Goal: Task Accomplishment & Management: Manage account settings

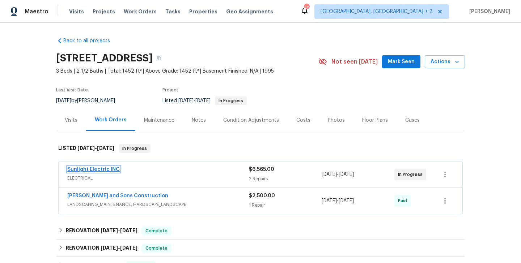
click at [108, 170] on link "Sunlight Electric INC" at bounding box center [93, 169] width 52 height 5
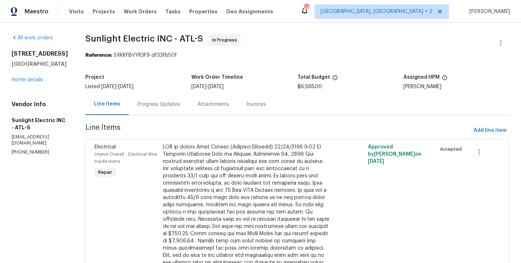
click at [169, 105] on div "Progress Updates" at bounding box center [158, 104] width 43 height 7
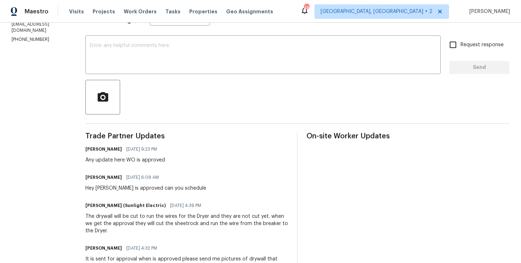
scroll to position [113, 0]
click at [193, 188] on div "Hey John WO is approved can you schedule" at bounding box center [145, 188] width 121 height 7
click at [204, 186] on div "Mirsad Srna 10/06/2025 6:09 AM Hey John WO is approved can you schedule" at bounding box center [186, 182] width 203 height 20
drag, startPoint x: 204, startPoint y: 186, endPoint x: 179, endPoint y: 186, distance: 25.3
click at [179, 186] on div "Mirsad Srna 10/06/2025 6:09 AM Hey John WO is approved can you schedule" at bounding box center [186, 182] width 203 height 20
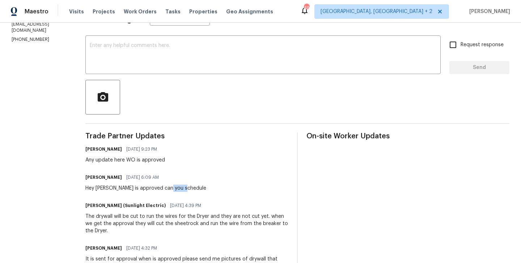
drag, startPoint x: 179, startPoint y: 186, endPoint x: 196, endPoint y: 186, distance: 17.0
click at [196, 186] on div "Hey John WO is approved can you schedule" at bounding box center [145, 188] width 121 height 7
drag, startPoint x: 189, startPoint y: 192, endPoint x: 169, endPoint y: 201, distance: 22.7
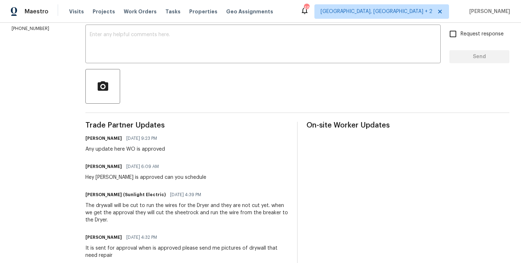
scroll to position [0, 0]
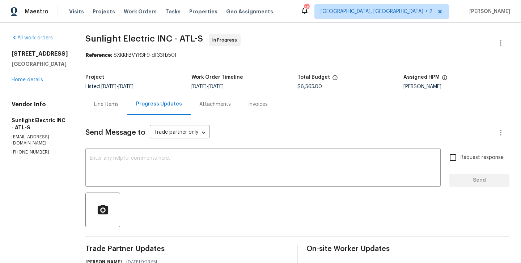
click at [20, 80] on link "Home details" at bounding box center [27, 79] width 31 height 5
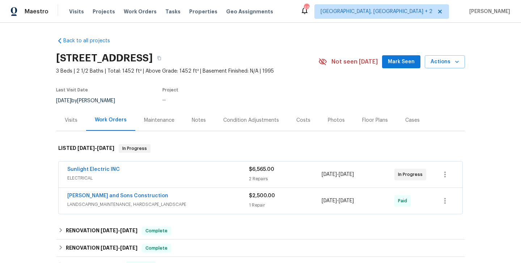
click at [404, 115] on div "Cases" at bounding box center [412, 120] width 32 height 21
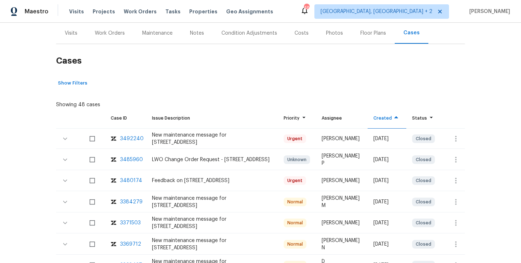
scroll to position [87, 0]
click at [132, 181] on div "3480174" at bounding box center [131, 180] width 22 height 7
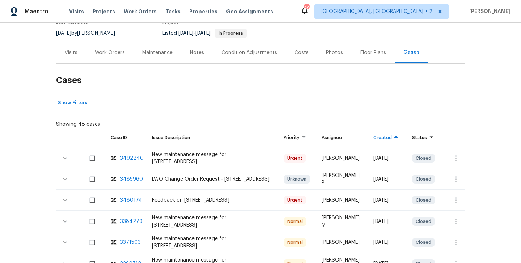
scroll to position [61, 0]
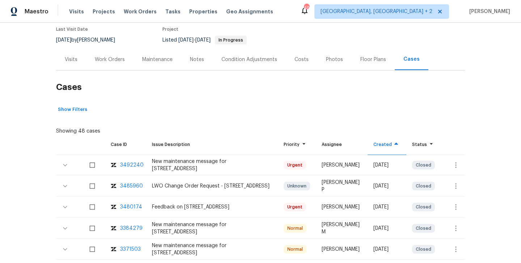
click at [108, 59] on div "Work Orders" at bounding box center [110, 59] width 30 height 7
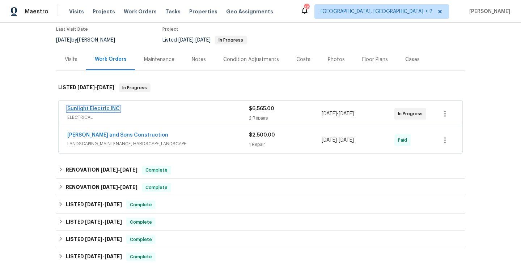
click at [109, 108] on link "Sunlight Electric INC" at bounding box center [93, 108] width 52 height 5
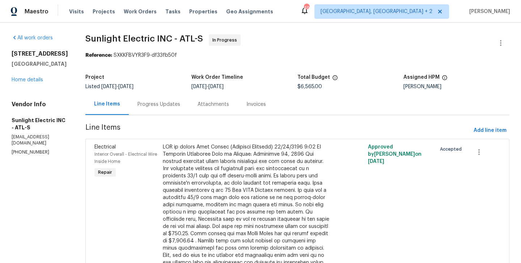
click at [168, 106] on div "Progress Updates" at bounding box center [158, 104] width 43 height 7
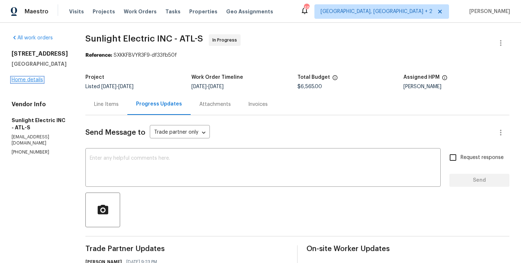
click at [31, 79] on link "Home details" at bounding box center [27, 79] width 31 height 5
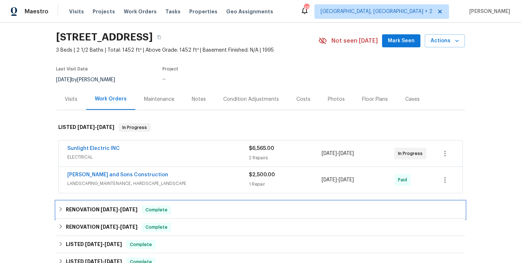
click at [123, 205] on div "RENOVATION 9/12/25 - 9/22/25 Complete" at bounding box center [260, 209] width 409 height 17
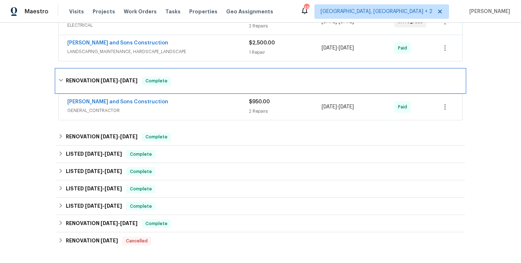
scroll to position [160, 0]
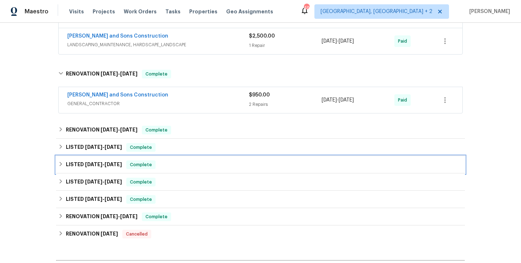
click at [108, 165] on span "4/10/25" at bounding box center [113, 164] width 17 height 5
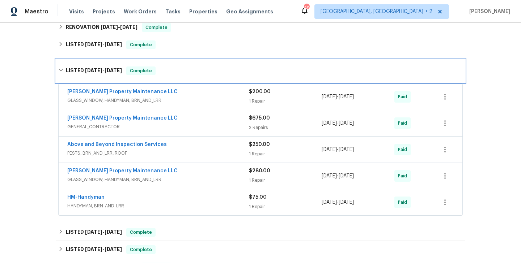
scroll to position [261, 0]
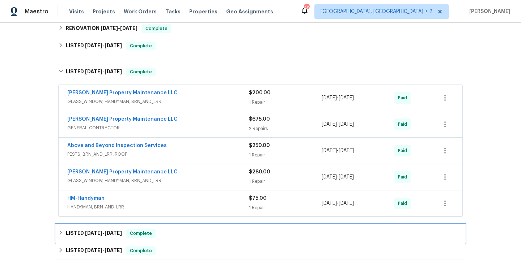
click at [128, 227] on div "LISTED 3/1/25 - 3/4/25 Complete" at bounding box center [260, 233] width 409 height 17
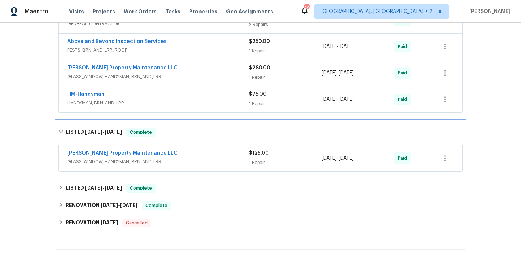
scroll to position [366, 0]
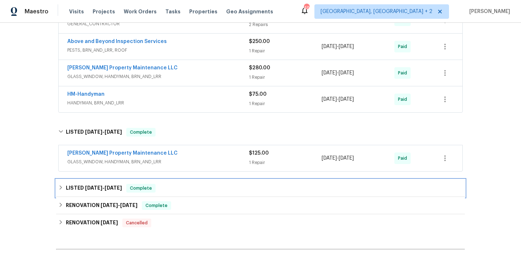
click at [107, 193] on div "LISTED 1/18/25 - 1/20/25 Complete" at bounding box center [260, 188] width 409 height 17
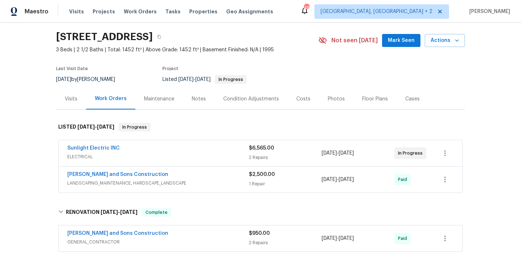
scroll to position [19, 0]
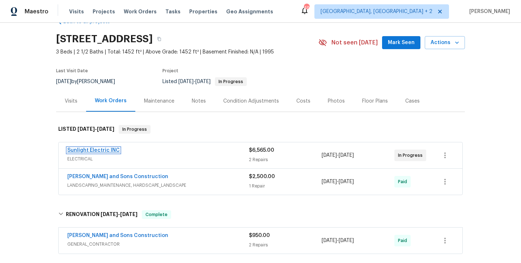
click at [103, 149] on link "Sunlight Electric INC" at bounding box center [93, 150] width 52 height 5
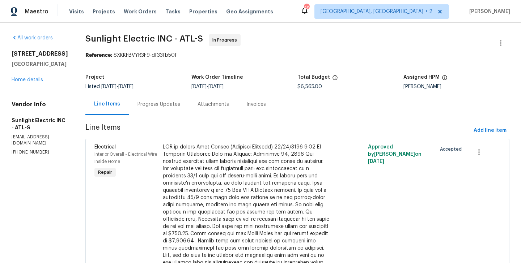
click at [172, 97] on div "Progress Updates" at bounding box center [159, 104] width 60 height 21
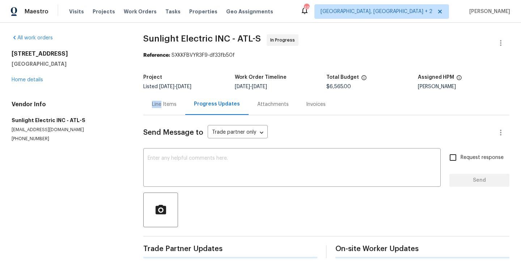
click at [172, 97] on div "Line Items" at bounding box center [164, 104] width 42 height 21
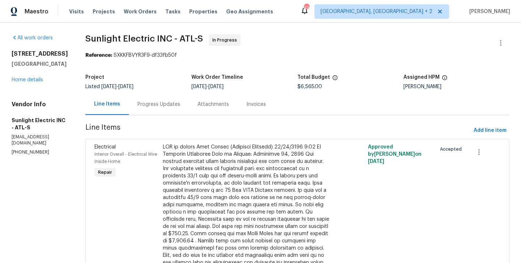
click at [165, 101] on div "Progress Updates" at bounding box center [159, 104] width 60 height 21
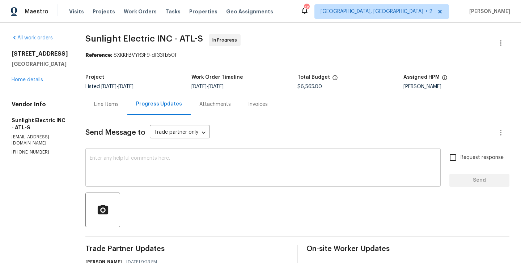
drag, startPoint x: 202, startPoint y: 165, endPoint x: 272, endPoint y: 154, distance: 71.0
click at [272, 154] on div "x ​" at bounding box center [262, 168] width 355 height 37
drag, startPoint x: 272, startPoint y: 154, endPoint x: 335, endPoint y: 5, distance: 161.7
click at [335, 5] on div "Maestro Visits Projects Work Orders Tasks Properties Geo Assignments 49 Albuque…" at bounding box center [260, 131] width 521 height 263
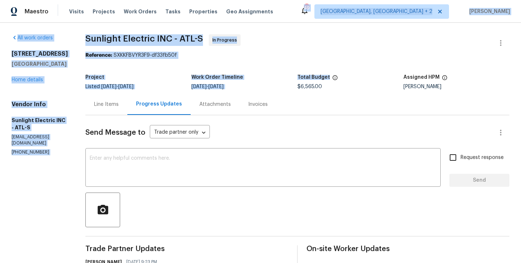
drag, startPoint x: 335, startPoint y: 5, endPoint x: 311, endPoint y: 96, distance: 93.8
click at [311, 96] on div "Maestro Visits Projects Work Orders Tasks Properties Geo Assignments 49 Albuque…" at bounding box center [260, 131] width 521 height 263
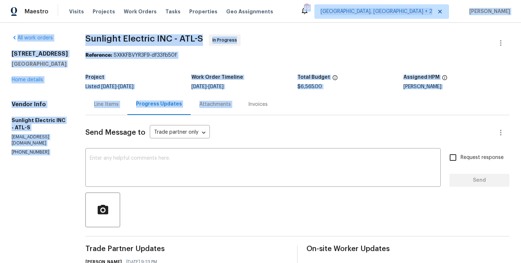
click at [289, 96] on div "Line Items Progress Updates Attachments Invoices" at bounding box center [297, 105] width 424 height 22
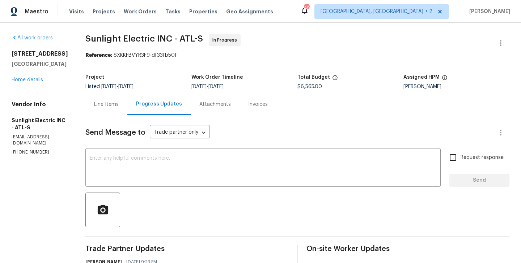
click at [41, 149] on p "(404) 307-0594" at bounding box center [40, 152] width 56 height 6
click at [422, 83] on div "Assigned HPM" at bounding box center [456, 79] width 106 height 9
click at [414, 91] on div "Project Listed 9/10/2025 - 9/15/2025 Work Order Timeline 9/10/2025 - 9/12/2025 …" at bounding box center [297, 82] width 424 height 23
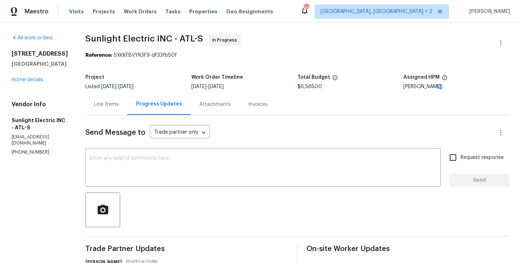
click at [414, 91] on div "Project Listed 9/10/2025 - 9/15/2025 Work Order Timeline 9/10/2025 - 9/12/2025 …" at bounding box center [297, 82] width 424 height 23
click at [412, 88] on div "Mirsad Srna" at bounding box center [456, 86] width 106 height 5
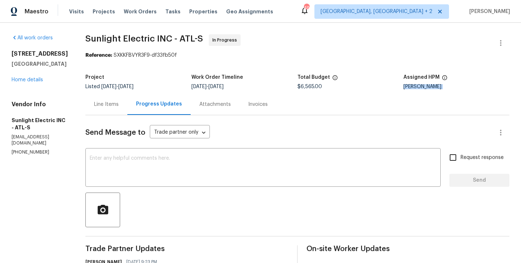
copy div "Mirsad Srna"
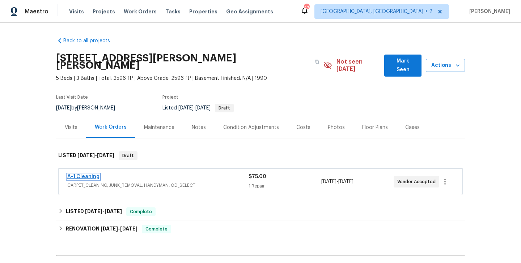
click at [81, 174] on link "A-1 Cleaning" at bounding box center [83, 176] width 32 height 5
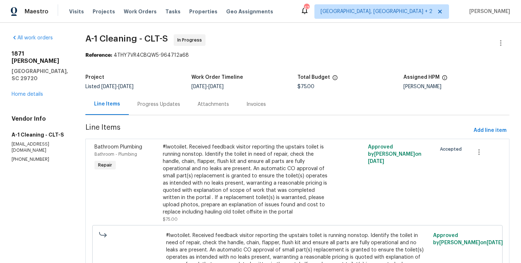
click at [144, 104] on div "Progress Updates" at bounding box center [158, 104] width 43 height 7
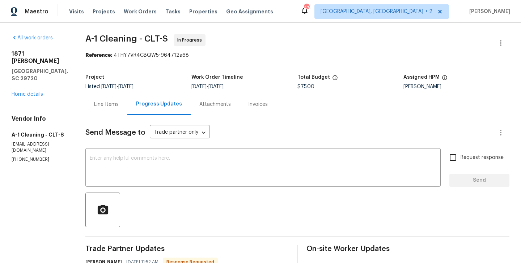
click at [100, 97] on div "Line Items" at bounding box center [106, 104] width 42 height 21
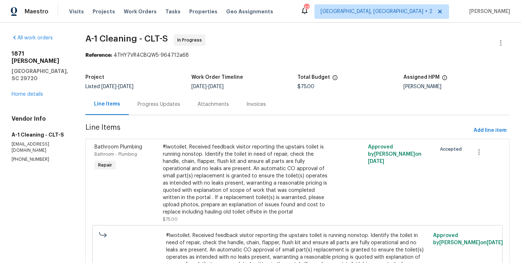
click at [249, 178] on div "#lwotoilet. Received feedback visitor reporting the upstairs toilet is running …" at bounding box center [246, 180] width 167 height 72
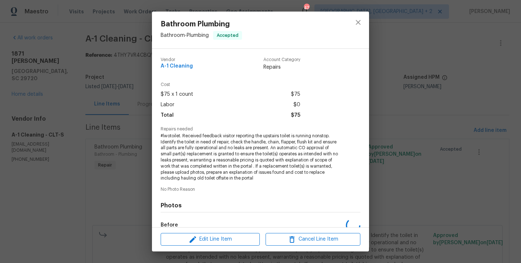
scroll to position [88, 0]
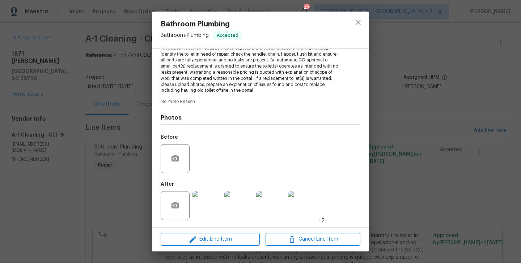
click at [116, 168] on div "Bathroom Plumbing Bathroom - Plumbing Accepted Vendor A-1 Cleaning Account Cate…" at bounding box center [260, 131] width 521 height 263
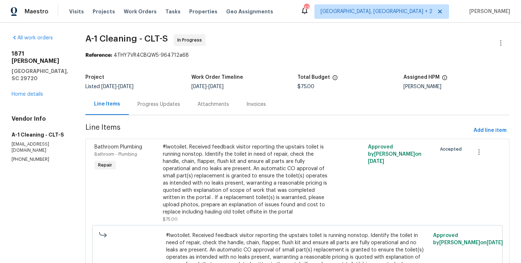
click at [196, 147] on div "#lwotoilet. Received feedback visitor reporting the upstairs toilet is running …" at bounding box center [246, 180] width 167 height 72
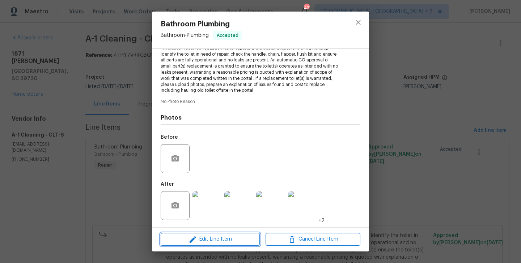
click at [217, 244] on span "Edit Line Item" at bounding box center [210, 239] width 95 height 9
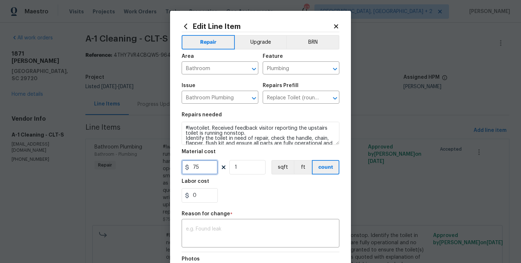
click at [193, 171] on input "75" at bounding box center [200, 167] width 36 height 14
click at [91, 139] on body "Maestro Visits Projects Work Orders Tasks Properties Geo Assignments 46 Albuque…" at bounding box center [260, 131] width 521 height 263
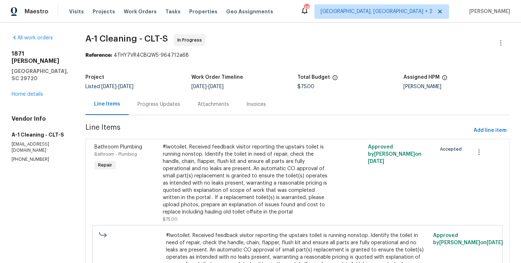
click at [136, 108] on div "Progress Updates" at bounding box center [159, 104] width 60 height 21
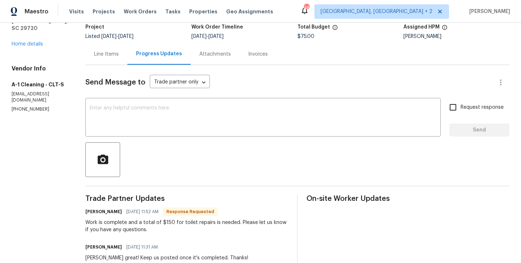
scroll to position [51, 0]
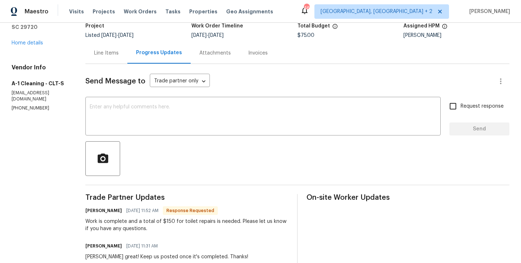
click at [114, 54] on div "Line Items" at bounding box center [106, 53] width 25 height 7
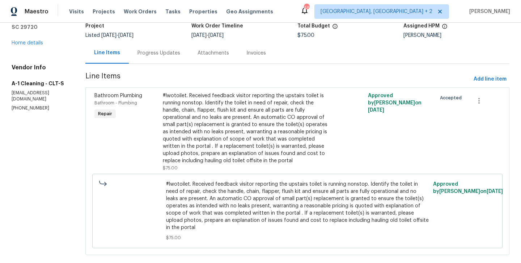
click at [169, 54] on div "Progress Updates" at bounding box center [158, 53] width 43 height 7
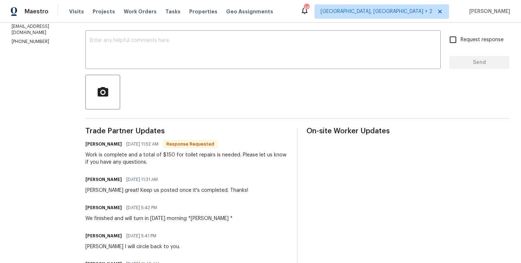
scroll to position [109, 0]
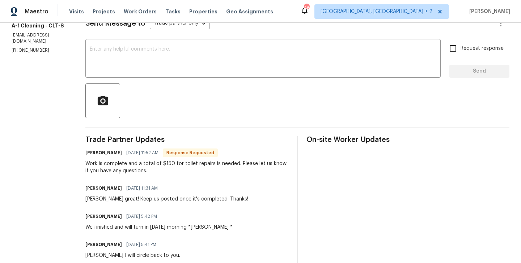
click at [91, 154] on h6 "Damion Brown" at bounding box center [103, 152] width 37 height 7
copy h6 "Damion"
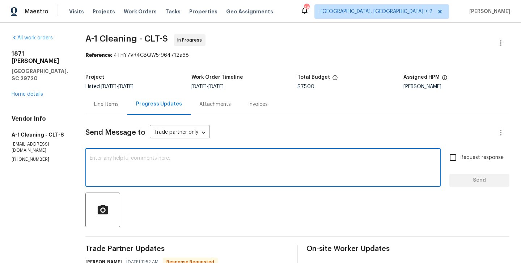
click at [148, 169] on textarea at bounding box center [263, 168] width 346 height 25
paste textarea "Damion"
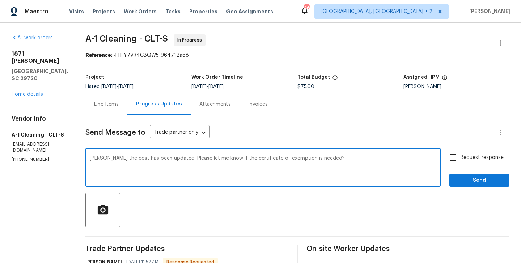
type textarea "Damion the cost has been updated. Please let me know if the certificate of exem…"
click at [464, 159] on span "Request response" at bounding box center [481, 158] width 43 height 8
click at [460, 159] on input "Request response" at bounding box center [452, 157] width 15 height 15
checkbox input "true"
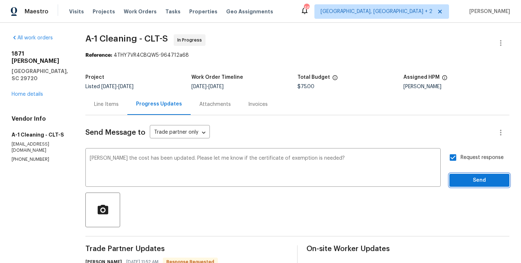
click at [462, 175] on button "Send" at bounding box center [479, 180] width 60 height 13
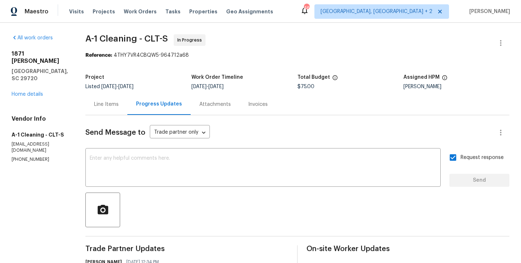
click at [95, 108] on div "Line Items" at bounding box center [106, 104] width 25 height 7
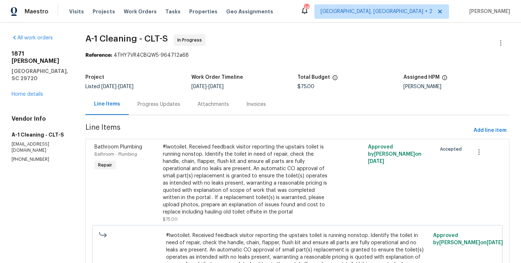
click at [226, 179] on div "#lwotoilet. Received feedback visitor reporting the upstairs toilet is running …" at bounding box center [246, 180] width 167 height 72
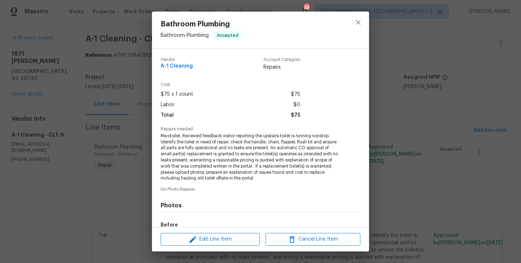
scroll to position [88, 0]
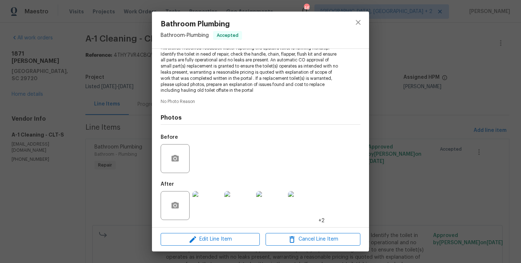
click at [197, 248] on div "Edit Line Item Cancel Line Item" at bounding box center [260, 239] width 217 height 24
click at [197, 244] on button "Edit Line Item" at bounding box center [210, 239] width 99 height 13
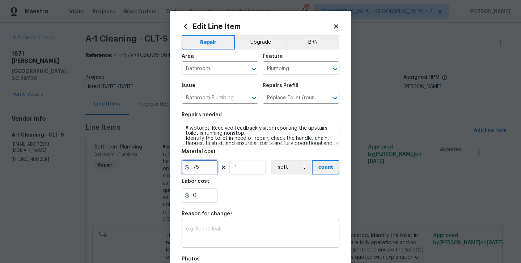
click at [192, 169] on input "75" at bounding box center [200, 167] width 36 height 14
type input "150"
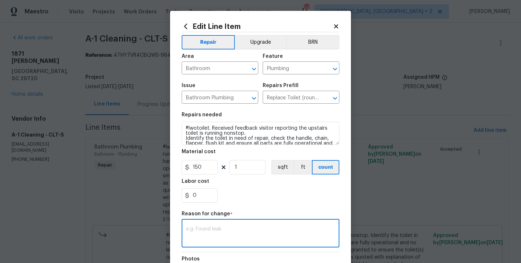
click at [224, 240] on textarea at bounding box center [260, 234] width 149 height 15
paste textarea "(BA) Updated per vendor’s final cost."
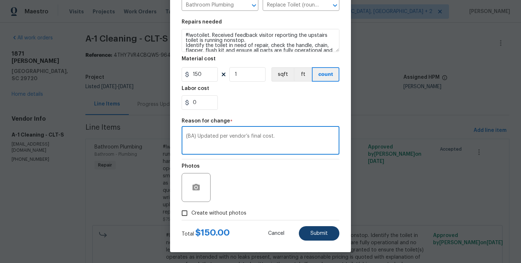
type textarea "(BA) Updated per vendor’s final cost."
click at [320, 234] on span "Submit" at bounding box center [318, 233] width 17 height 5
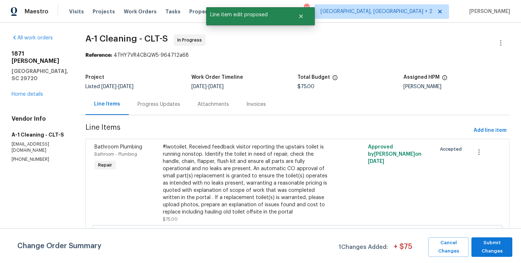
scroll to position [0, 0]
click at [487, 255] on span "Submit Changes" at bounding box center [492, 247] width 34 height 17
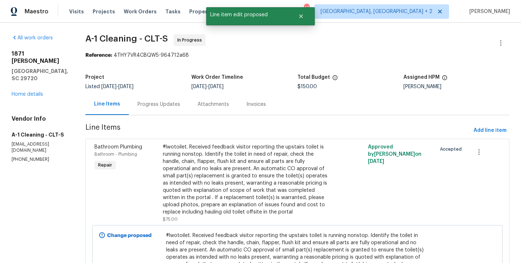
click at [170, 101] on div "Progress Updates" at bounding box center [158, 104] width 43 height 7
click at [120, 101] on div "Line Items" at bounding box center [107, 104] width 26 height 7
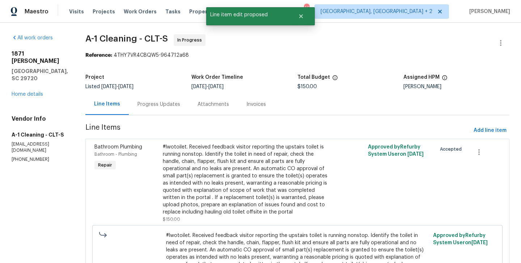
click at [142, 100] on div "Progress Updates" at bounding box center [159, 104] width 60 height 21
click at [142, 100] on div "All work orders 1871 Tara Trl Lancaster, SC 29720 Home details Vendor Info A-1 …" at bounding box center [260, 180] width 521 height 314
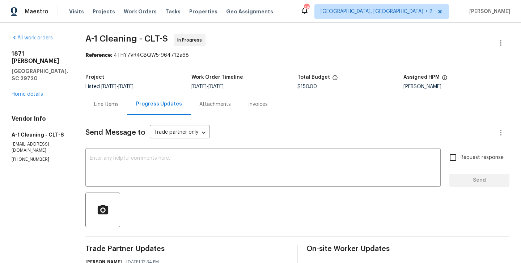
drag, startPoint x: 78, startPoint y: 42, endPoint x: 141, endPoint y: 42, distance: 62.2
click at [141, 42] on span "A-1 Cleaning - CLT-S" at bounding box center [126, 38] width 82 height 9
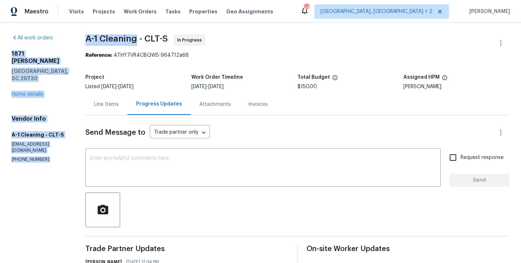
drag, startPoint x: 134, startPoint y: 39, endPoint x: 73, endPoint y: 39, distance: 61.1
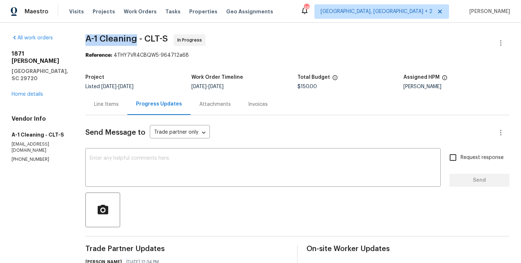
drag, startPoint x: 82, startPoint y: 39, endPoint x: 135, endPoint y: 38, distance: 52.4
click at [135, 38] on span "A-1 Cleaning - CLT-S" at bounding box center [126, 38] width 82 height 9
copy span "A-1 Cleaning"
click at [107, 99] on div "Line Items" at bounding box center [106, 104] width 42 height 21
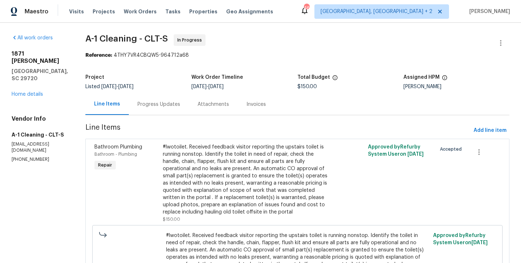
click at [195, 150] on div "#lwotoilet. Received feedback visitor reporting the upstairs toilet is running …" at bounding box center [246, 180] width 167 height 72
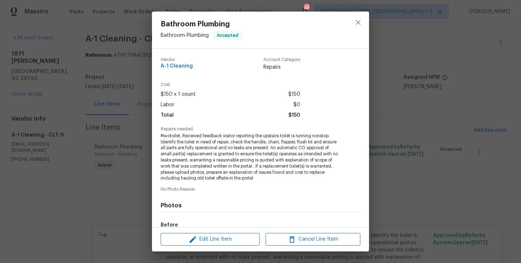
scroll to position [88, 0]
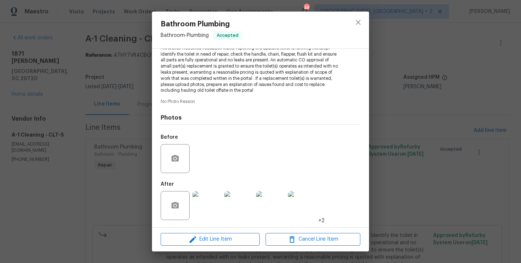
click at [124, 180] on div "Bathroom Plumbing Bathroom - Plumbing Accepted Vendor A-1 Cleaning Account Cate…" at bounding box center [260, 131] width 521 height 263
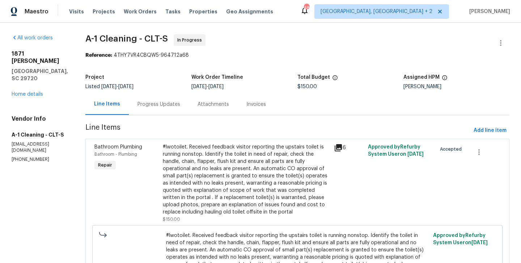
click at [167, 97] on div "Progress Updates" at bounding box center [159, 104] width 60 height 21
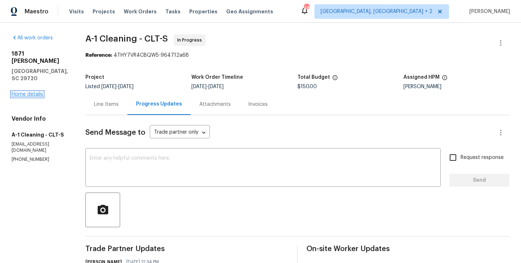
click at [25, 92] on link "Home details" at bounding box center [27, 94] width 31 height 5
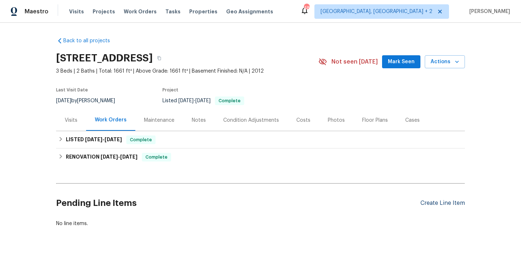
click at [428, 205] on div "Create Line Item" at bounding box center [442, 203] width 44 height 7
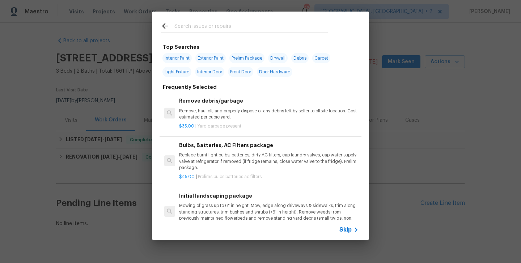
click at [353, 232] on icon at bounding box center [355, 230] width 9 height 9
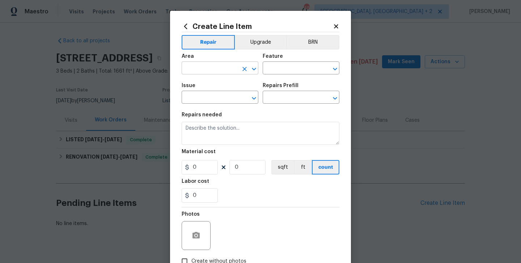
click at [199, 71] on input "text" at bounding box center [210, 68] width 56 height 11
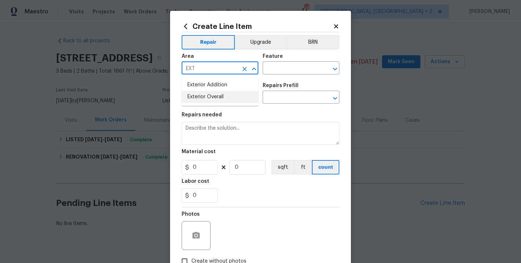
click at [204, 99] on li "Exterior Overall" at bounding box center [220, 97] width 77 height 12
type input "Exterior Overall"
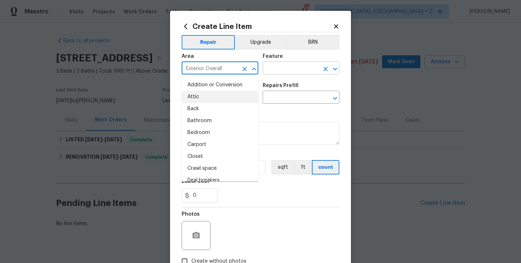
click at [272, 68] on input "text" at bounding box center [291, 68] width 56 height 11
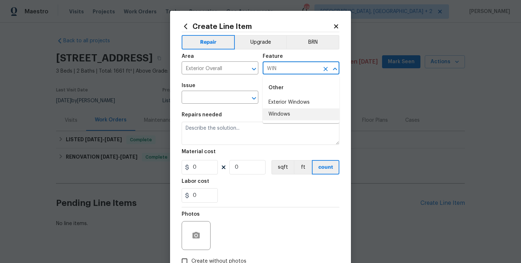
click at [279, 112] on li "Windows" at bounding box center [301, 114] width 77 height 12
type input "W"
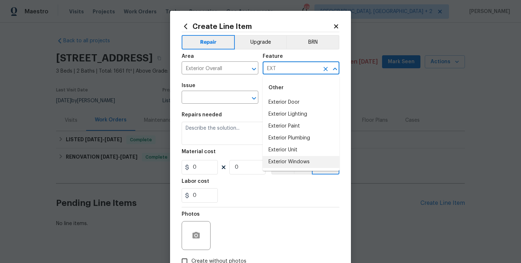
click at [315, 157] on li "Exterior Windows" at bounding box center [301, 162] width 77 height 12
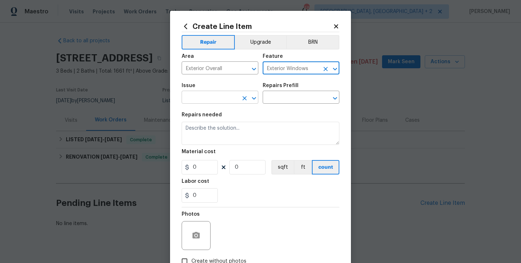
type input "Exterior Windows"
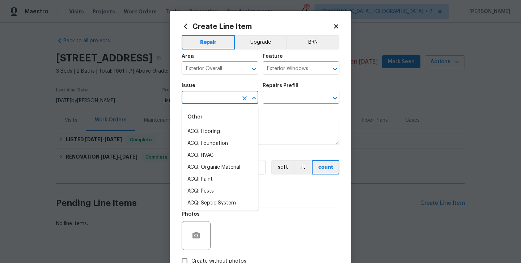
click at [209, 97] on input "text" at bounding box center [210, 98] width 56 height 11
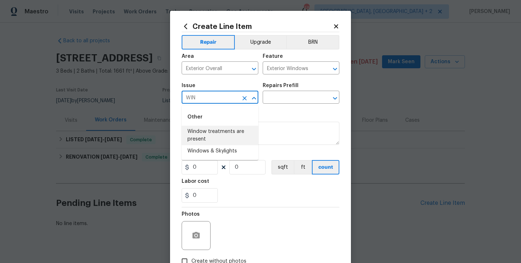
click at [207, 136] on li "Window treatments are present" at bounding box center [220, 136] width 77 height 20
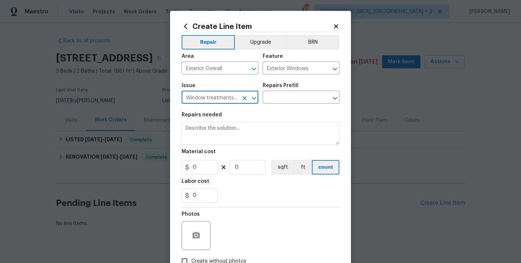
type input "Window treatments are present"
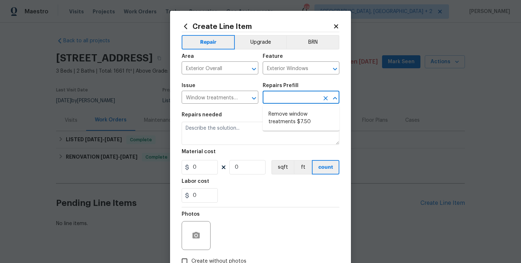
click at [269, 101] on input "text" at bounding box center [291, 98] width 56 height 11
click at [229, 100] on input "Window treatments are present" at bounding box center [210, 98] width 56 height 11
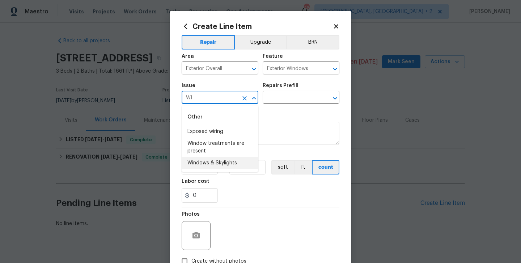
click at [228, 160] on li "Windows & Skylights" at bounding box center [220, 163] width 77 height 12
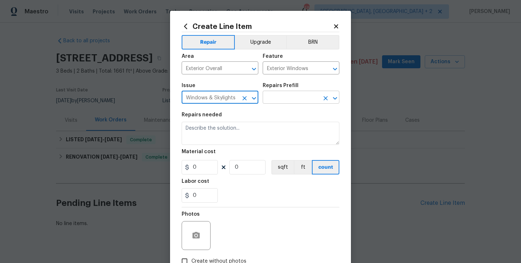
type input "Windows & Skylights"
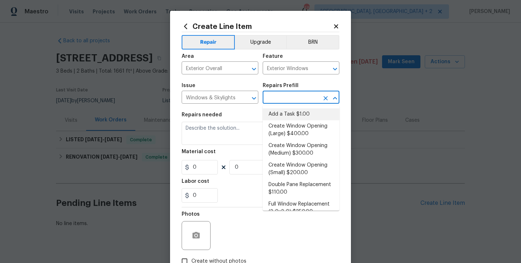
click at [273, 97] on input "text" at bounding box center [291, 98] width 56 height 11
click at [199, 99] on input "Windows & Skylights" at bounding box center [210, 98] width 56 height 11
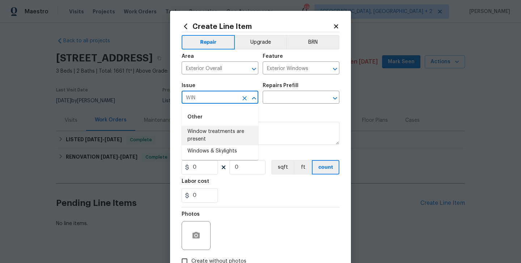
click at [206, 134] on li "Window treatments are present" at bounding box center [220, 136] width 77 height 20
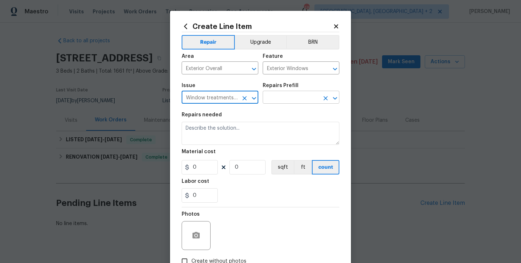
type input "Window treatments are present"
click at [292, 97] on input "text" at bounding box center [291, 98] width 56 height 11
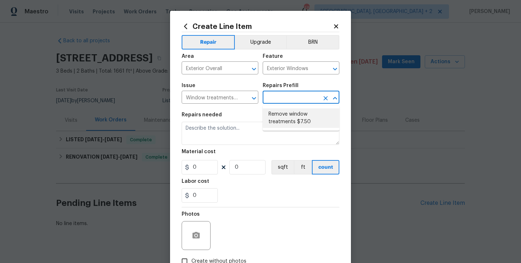
click at [290, 118] on li "Remove window treatments $7.50" at bounding box center [301, 118] width 77 height 20
type input "Remove window treatments $7.50"
type textarea "Remove window treatments throughout home. Patch/touch up all holes/marks left a…"
type input "1"
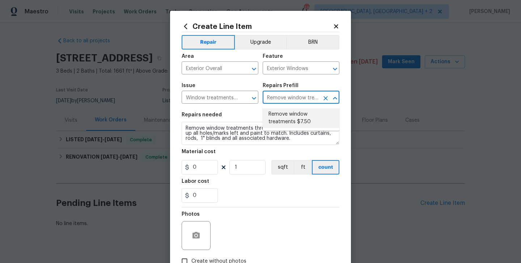
type input "7.5"
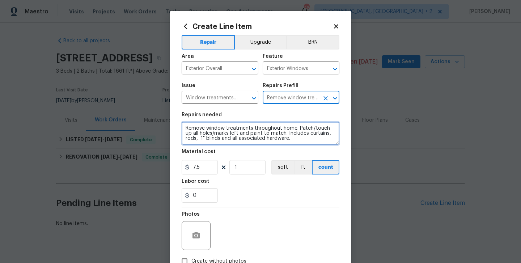
click at [222, 130] on textarea "Remove window treatments throughout home. Patch/touch up all holes/marks left a…" at bounding box center [261, 133] width 158 height 23
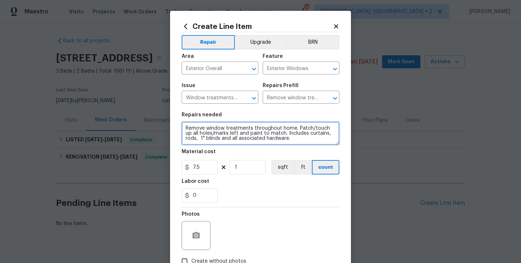
paste textarea "https://admin.opendoor.com/admin/properties/6153538/4VANGTRW0GDW/60504635/renov…"
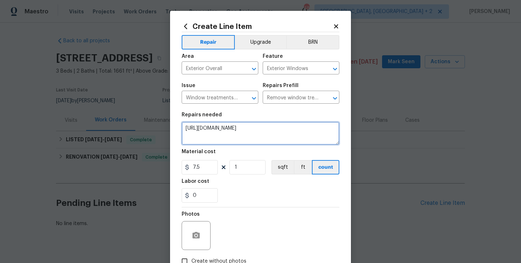
scroll to position [1, 0]
type textarea "Remove window treatments throughout home. Patch/touch up all holes/marks left a…"
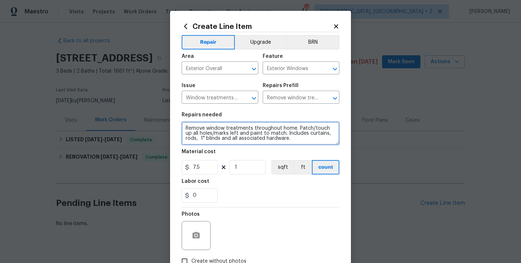
scroll to position [0, 0]
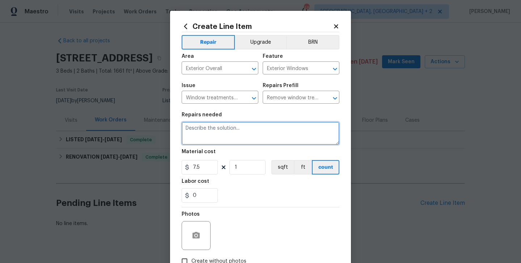
paste textarea "Reglaze, broken window and second bedroom"
click at [203, 130] on textarea "Reglaze, broken window and second bedroom" at bounding box center [261, 133] width 158 height 23
click at [205, 130] on textarea "Reglaze, broken window and second bedroom" at bounding box center [261, 133] width 158 height 23
click at [257, 132] on textarea "Reglaze the broken window and second bedroom" at bounding box center [261, 133] width 158 height 23
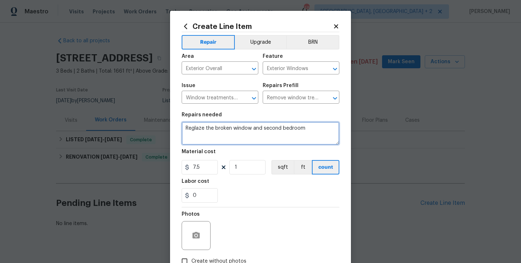
click at [256, 130] on textarea "Reglaze the broken window and second bedroom" at bounding box center [261, 133] width 158 height 23
type textarea "Reglaze the broken window in the second bedroom"
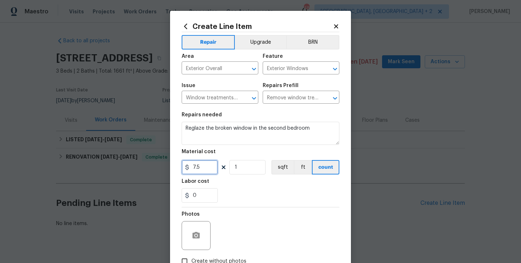
click at [198, 171] on input "7.5" at bounding box center [200, 167] width 36 height 14
type input "75"
click at [195, 232] on icon "button" at bounding box center [196, 235] width 9 height 9
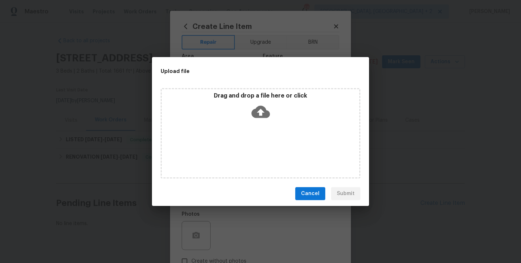
click at [257, 109] on icon at bounding box center [260, 112] width 18 height 12
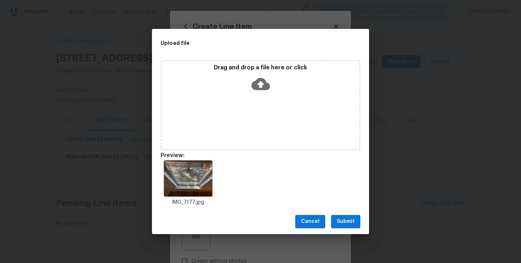
click at [348, 229] on div "Cancel Submit" at bounding box center [260, 221] width 217 height 25
click at [344, 225] on span "Submit" at bounding box center [346, 221] width 18 height 9
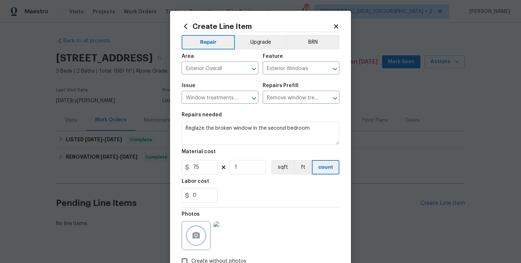
scroll to position [48, 0]
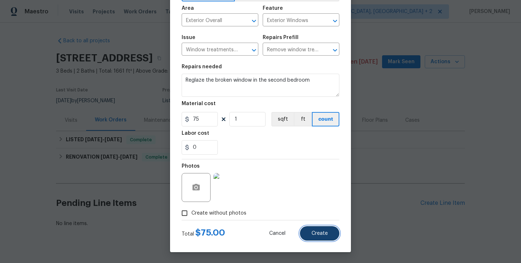
click at [314, 233] on span "Create" at bounding box center [319, 233] width 16 height 5
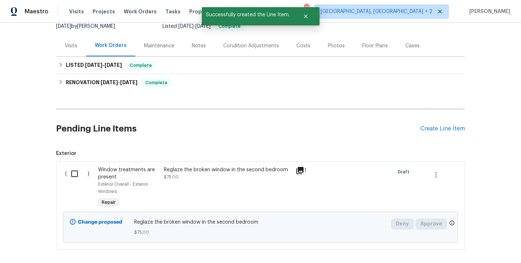
scroll to position [75, 0]
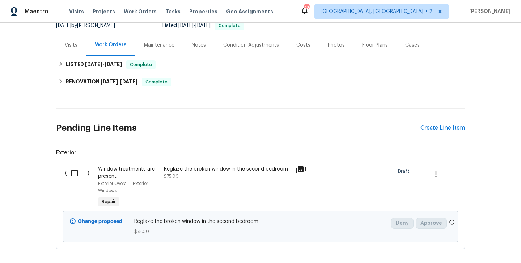
click at [76, 178] on input "checkbox" at bounding box center [77, 173] width 21 height 15
checkbox input "true"
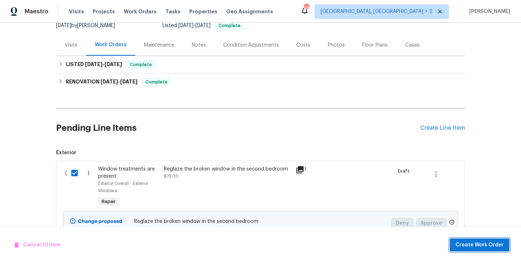
click at [472, 244] on span "Create Work Order" at bounding box center [479, 245] width 48 height 9
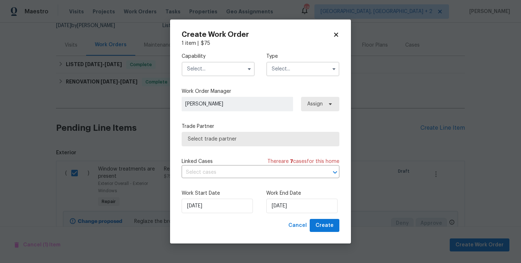
click at [211, 71] on input "text" at bounding box center [218, 69] width 73 height 14
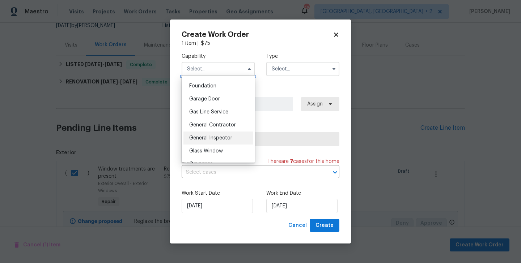
scroll to position [306, 0]
click at [217, 146] on div "Glass Window" at bounding box center [217, 150] width 69 height 13
type input "Glass Window"
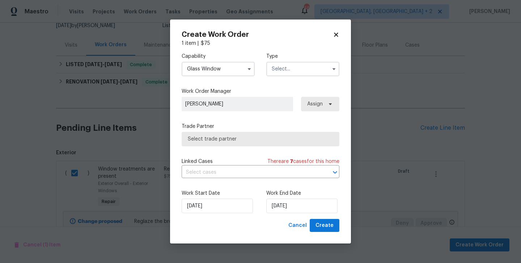
click at [292, 70] on input "text" at bounding box center [302, 69] width 73 height 14
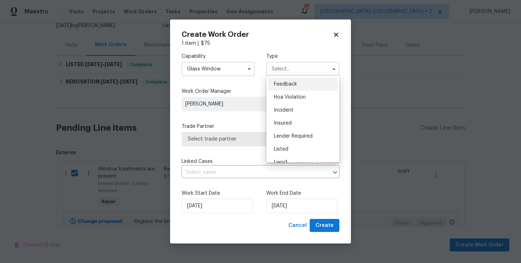
click at [292, 82] on span "Feedback" at bounding box center [285, 84] width 23 height 5
type input "Feedback"
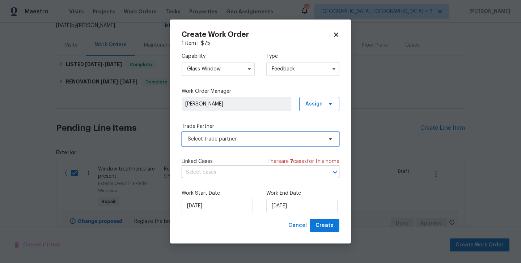
click at [241, 137] on span "Select trade partner" at bounding box center [255, 139] width 135 height 7
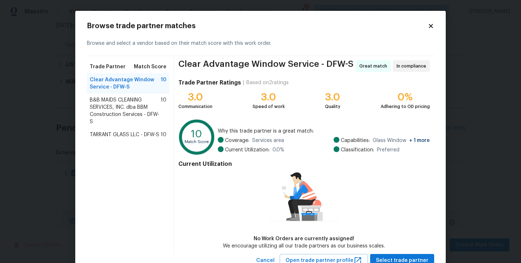
click at [126, 107] on span "B&B MAIDS CLEANING SERVICES, INC. dba BBM Construction Services - DFW-S" at bounding box center [125, 111] width 71 height 29
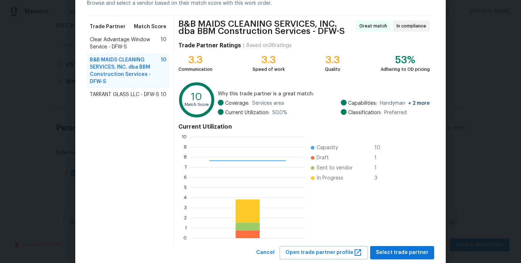
scroll to position [59, 0]
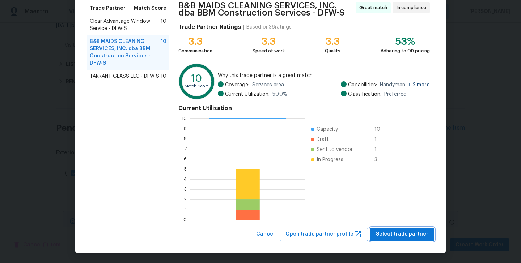
click at [385, 237] on span "Select trade partner" at bounding box center [402, 234] width 52 height 9
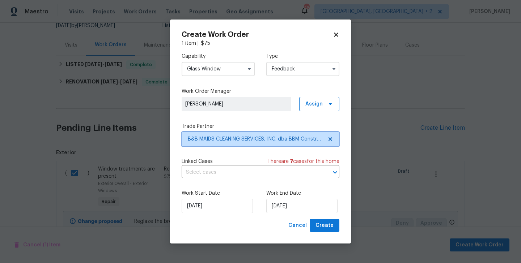
scroll to position [0, 0]
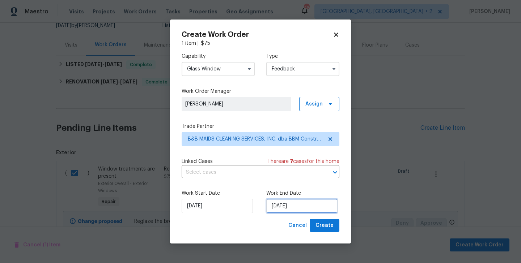
click at [287, 208] on input "08/10/2025" at bounding box center [301, 206] width 71 height 14
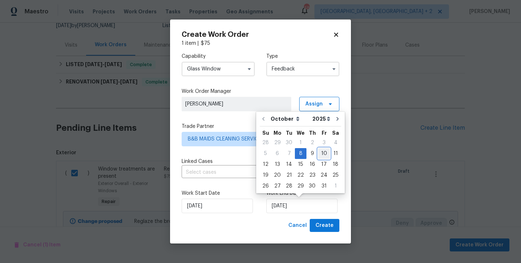
click at [322, 154] on div "10" at bounding box center [324, 154] width 12 height 10
type input "10/10/2025"
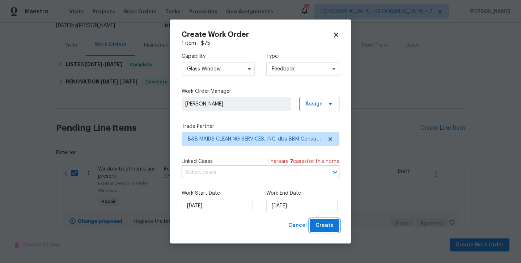
click at [327, 222] on span "Create" at bounding box center [324, 225] width 18 height 9
checkbox input "false"
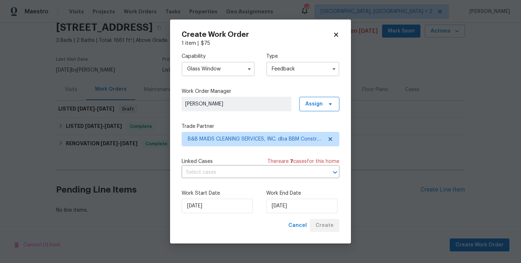
scroll to position [31, 0]
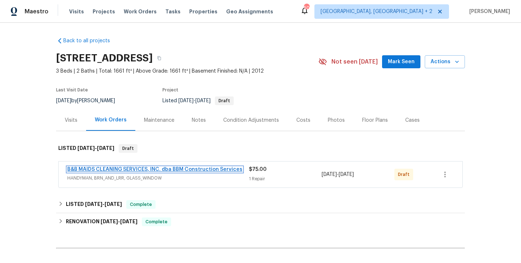
click at [160, 170] on link "B&B MAIDS CLEANING SERVICES, INC. dba BBM Construction Services" at bounding box center [154, 169] width 175 height 5
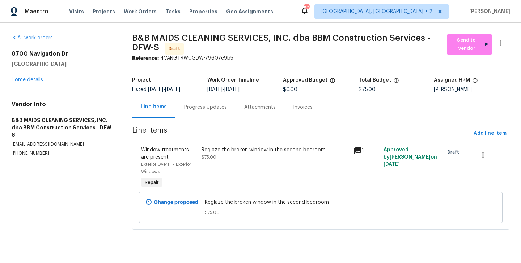
click at [210, 111] on div "Progress Updates" at bounding box center [205, 107] width 60 height 21
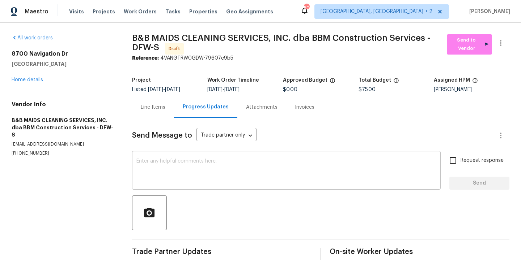
click at [220, 166] on textarea at bounding box center [286, 171] width 300 height 25
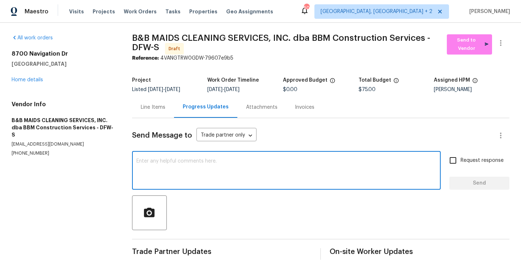
paste textarea "Hi this is Blessida with Opendoor. I’m confirming you received the WO for the p…"
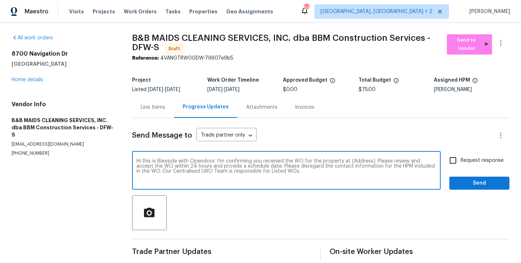
click at [353, 160] on textarea "Hi this is Blessida with Opendoor. I’m confirming you received the WO for the p…" at bounding box center [286, 171] width 300 height 25
paste textarea "8700 Navigation Dr, Fort Worth, TX 76179"
type textarea "Hi this is Blessida with Opendoor. I’m confirming you received the WO for the p…"
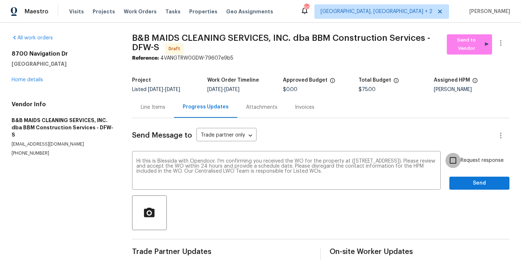
click at [456, 164] on input "Request response" at bounding box center [452, 160] width 15 height 15
checkbox input "true"
click at [456, 182] on span "Send" at bounding box center [479, 183] width 48 height 9
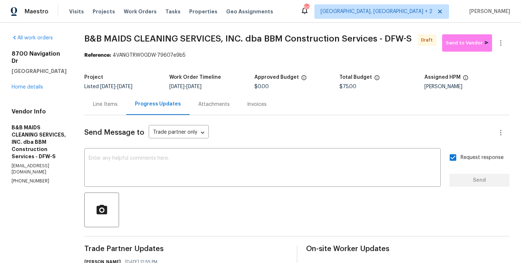
scroll to position [65, 0]
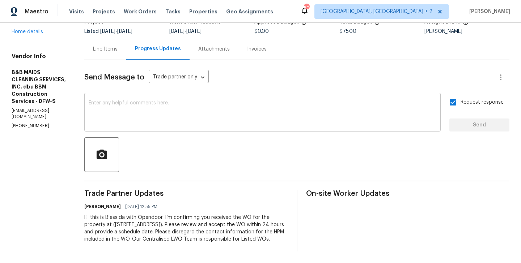
click at [196, 95] on div "x ​" at bounding box center [262, 113] width 356 height 37
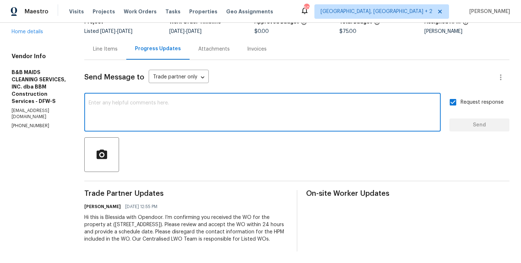
paste textarea "The Work Orders must include before-photos (both close-up and wide-angle) and a…"
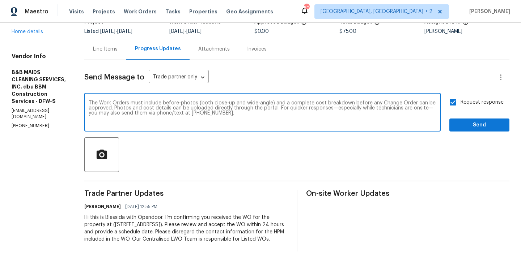
type textarea "The Work Orders must include before-photos (both close-up and wide-angle) and a…"
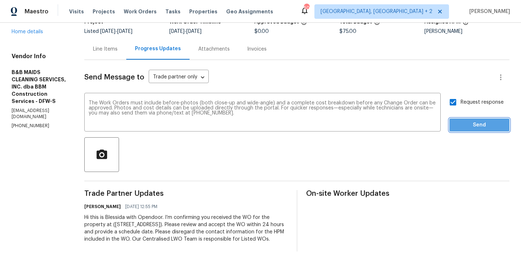
click at [469, 121] on span "Send" at bounding box center [479, 125] width 48 height 9
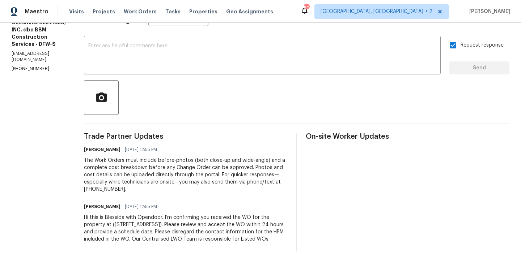
scroll to position [0, 0]
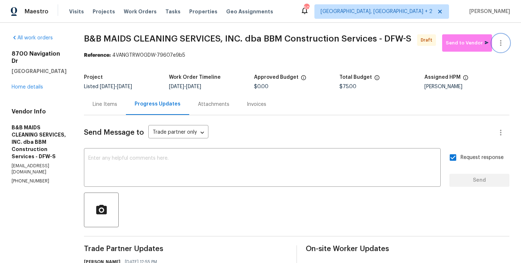
click at [501, 39] on icon "button" at bounding box center [500, 43] width 9 height 9
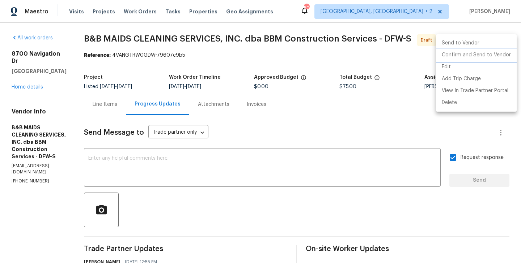
click at [501, 55] on li "Confirm and Send to Vendor" at bounding box center [476, 55] width 81 height 12
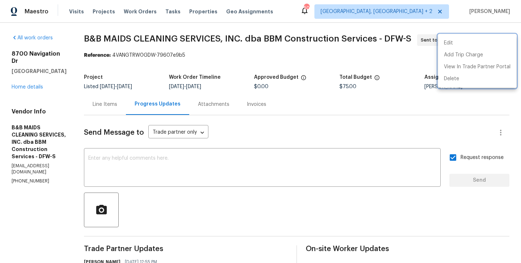
click at [260, 165] on div at bounding box center [260, 131] width 521 height 263
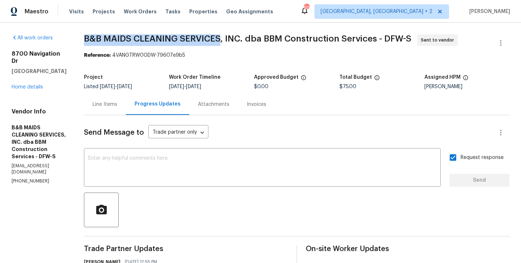
drag, startPoint x: 111, startPoint y: 39, endPoint x: 246, endPoint y: 39, distance: 134.9
click at [246, 39] on span "B&B MAIDS CLEANING SERVICES, INC. dba BBM Construction Services - DFW-S" at bounding box center [247, 38] width 327 height 9
copy span "B&B MAIDS CLEANING SERVICES"
click at [30, 85] on link "Home details" at bounding box center [27, 87] width 31 height 5
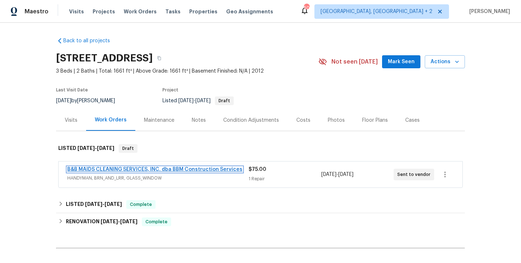
click at [184, 170] on link "B&B MAIDS CLEANING SERVICES, INC. dba BBM Construction Services" at bounding box center [154, 169] width 175 height 5
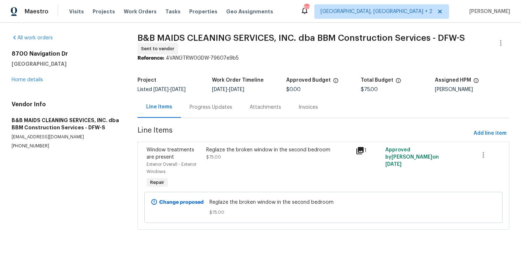
click at [212, 103] on div "Progress Updates" at bounding box center [211, 107] width 60 height 21
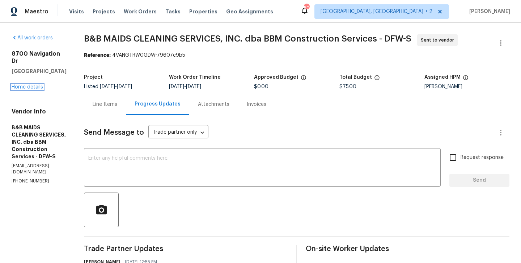
click at [34, 85] on link "Home details" at bounding box center [27, 87] width 31 height 5
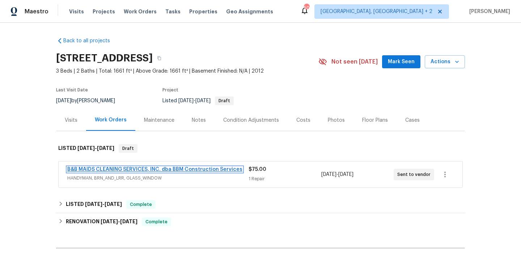
click at [198, 168] on link "B&B MAIDS CLEANING SERVICES, INC. dba BBM Construction Services" at bounding box center [154, 169] width 175 height 5
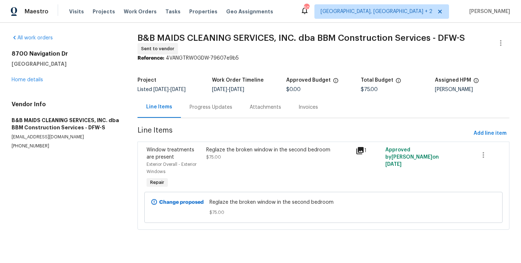
click at [216, 114] on div "Progress Updates" at bounding box center [211, 107] width 60 height 21
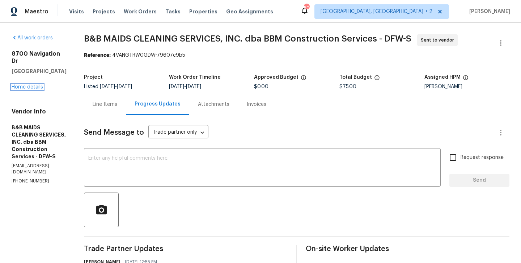
click at [21, 85] on link "Home details" at bounding box center [27, 87] width 31 height 5
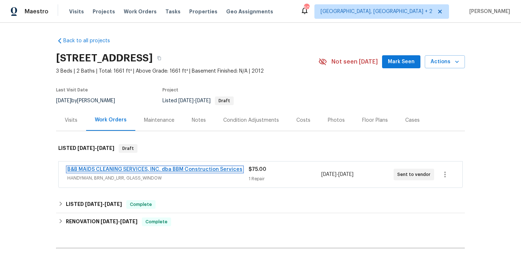
click at [189, 170] on link "B&B MAIDS CLEANING SERVICES, INC. dba BBM Construction Services" at bounding box center [154, 169] width 175 height 5
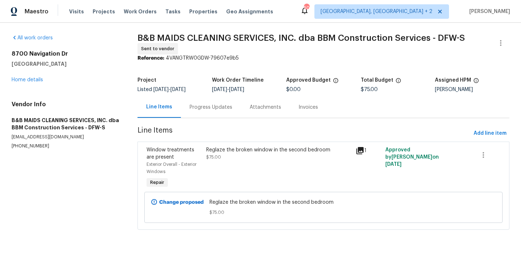
click at [202, 102] on div "Progress Updates" at bounding box center [211, 107] width 60 height 21
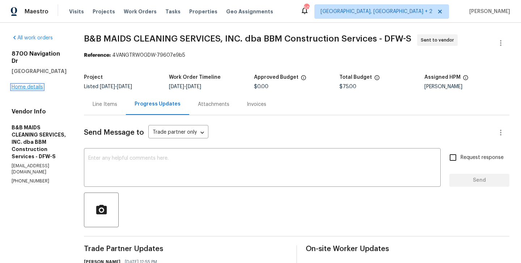
click at [38, 85] on link "Home details" at bounding box center [27, 87] width 31 height 5
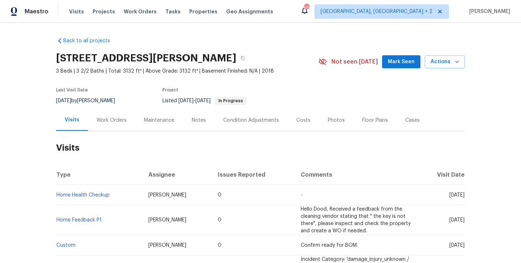
click at [126, 122] on div "Work Orders" at bounding box center [111, 120] width 47 height 21
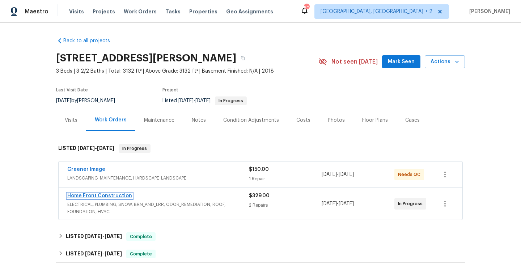
click at [120, 197] on link "Home Front Construction" at bounding box center [99, 195] width 65 height 5
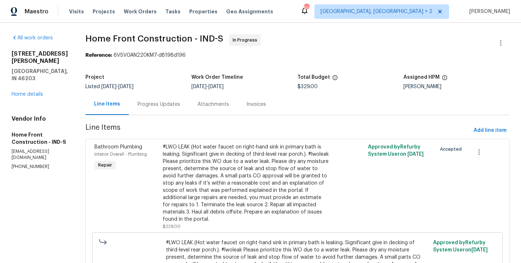
click at [189, 110] on div "Progress Updates" at bounding box center [159, 104] width 60 height 21
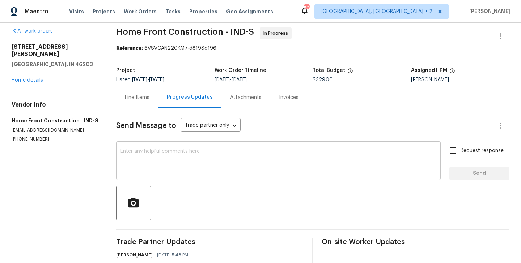
scroll to position [154, 0]
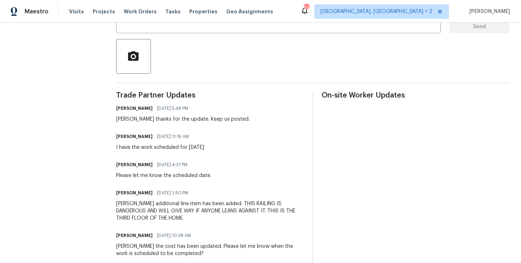
click at [123, 137] on h6 "[PERSON_NAME]" at bounding box center [134, 136] width 37 height 7
copy h6 "[PERSON_NAME]"
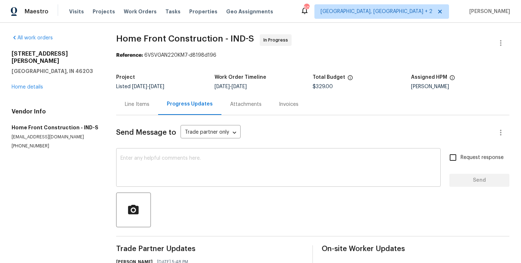
click at [142, 170] on textarea at bounding box center [278, 168] width 316 height 25
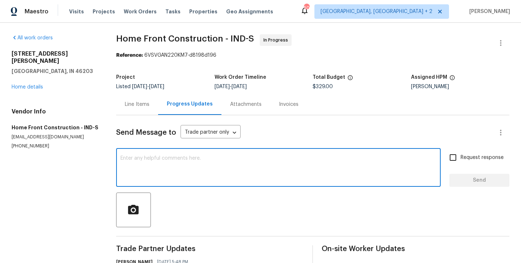
paste textarea "[PERSON_NAME]"
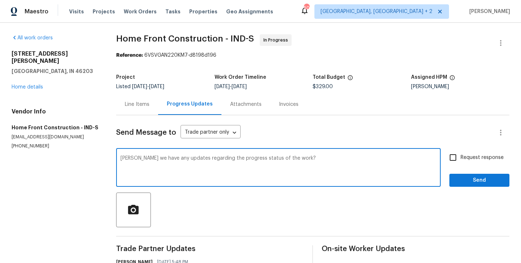
type textarea "[PERSON_NAME] we have any updates regarding the progress status of the work?"
click at [454, 157] on input "Request response" at bounding box center [452, 157] width 15 height 15
checkbox input "true"
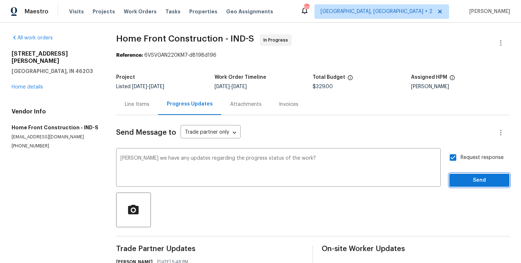
click at [456, 180] on span "Send" at bounding box center [479, 180] width 48 height 9
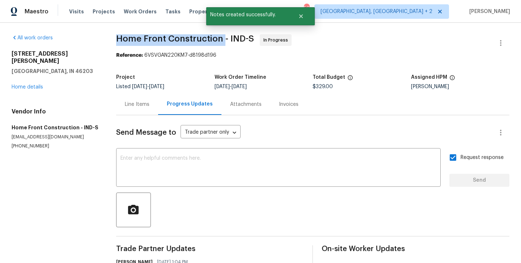
drag, startPoint x: 120, startPoint y: 40, endPoint x: 227, endPoint y: 40, distance: 106.7
click at [227, 40] on span "Home Front Construction - IND-S" at bounding box center [185, 38] width 138 height 9
copy span "Home Front Construction"
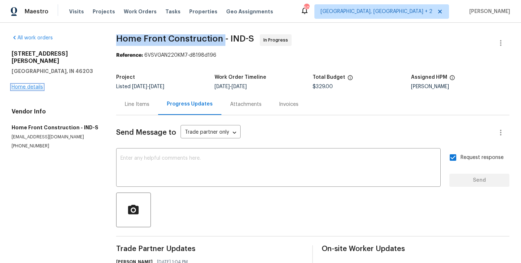
click at [34, 85] on link "Home details" at bounding box center [27, 87] width 31 height 5
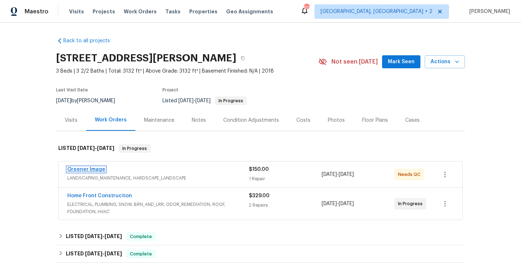
click at [88, 170] on link "Greener Image" at bounding box center [86, 169] width 38 height 5
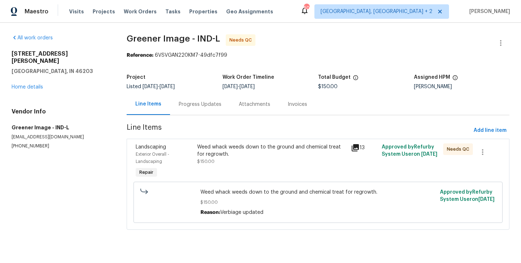
click at [192, 106] on div "Progress Updates" at bounding box center [200, 104] width 43 height 7
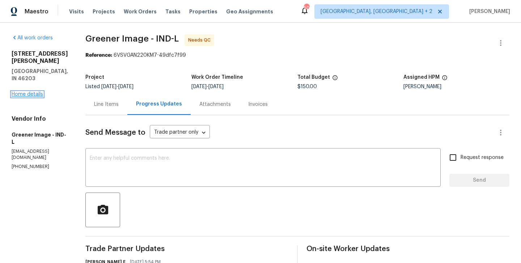
click at [38, 92] on link "Home details" at bounding box center [27, 94] width 31 height 5
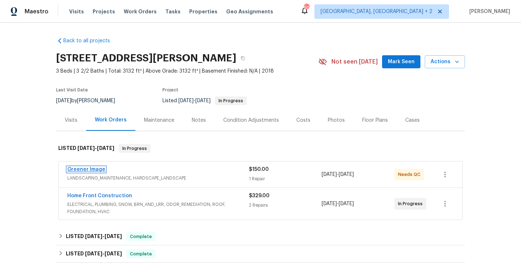
click at [86, 168] on link "Greener Image" at bounding box center [86, 169] width 38 height 5
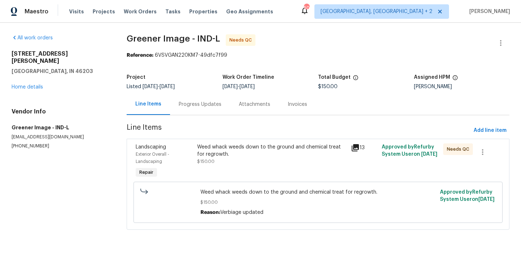
click at [195, 109] on div "Progress Updates" at bounding box center [200, 104] width 60 height 21
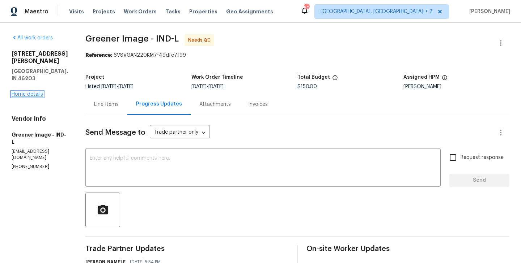
click at [37, 92] on link "Home details" at bounding box center [27, 94] width 31 height 5
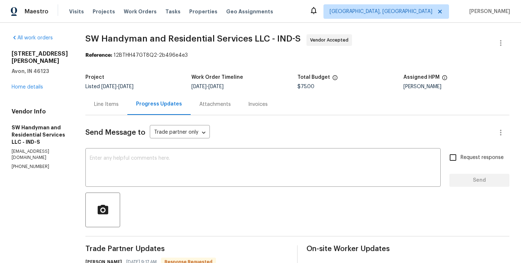
click at [118, 105] on div "Line Items" at bounding box center [106, 104] width 42 height 21
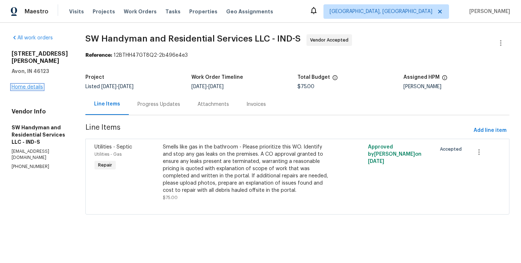
click at [35, 85] on link "Home details" at bounding box center [27, 87] width 31 height 5
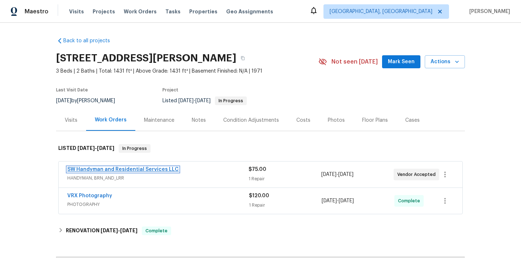
click at [125, 169] on link "SW Handyman and Residential Services LLC" at bounding box center [122, 169] width 111 height 5
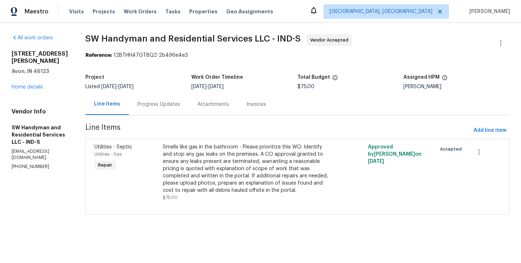
click at [153, 109] on div "Progress Updates" at bounding box center [159, 104] width 60 height 21
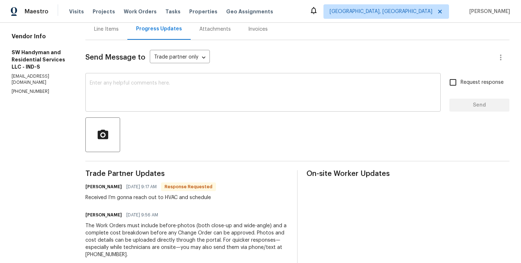
scroll to position [76, 0]
click at [86, 187] on h6 "Lindy Wert" at bounding box center [103, 186] width 37 height 7
copy h6 "Lindy"
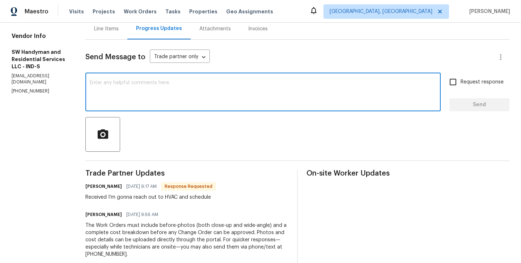
click at [142, 99] on textarea at bounding box center [263, 92] width 346 height 25
paste textarea "Lindy"
type textarea "Lindy thanks. Please let us know when the work is scheduled?"
click at [460, 88] on input "Request response" at bounding box center [452, 81] width 15 height 15
checkbox input "true"
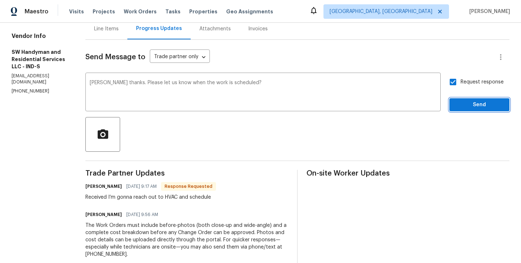
click at [460, 101] on span "Send" at bounding box center [479, 105] width 48 height 9
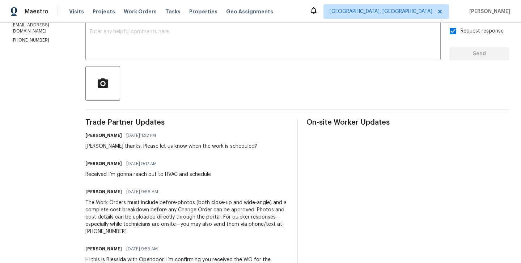
scroll to position [0, 0]
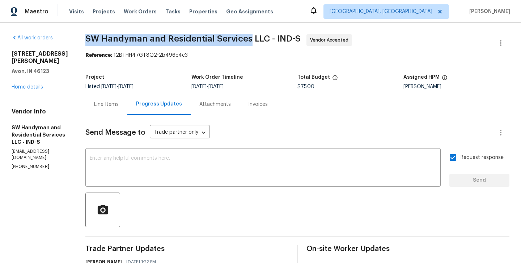
drag, startPoint x: 81, startPoint y: 34, endPoint x: 248, endPoint y: 35, distance: 167.8
click at [248, 35] on div "All work orders 4832 Vermillion Ct Avon, IN 46123 Home details Vendor Info SW H…" at bounding box center [260, 231] width 521 height 417
copy span "SW Handyman and Residential Services"
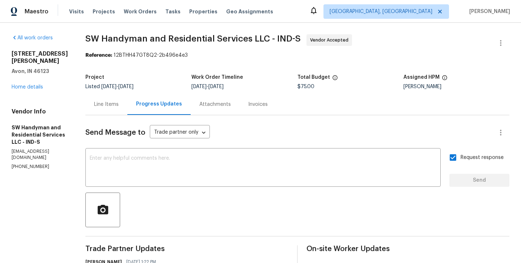
click at [25, 84] on div "All work orders 4832 Vermillion Ct Avon, IN 46123 Home details Vendor Info SW H…" at bounding box center [40, 102] width 56 height 136
click at [22, 85] on link "Home details" at bounding box center [27, 87] width 31 height 5
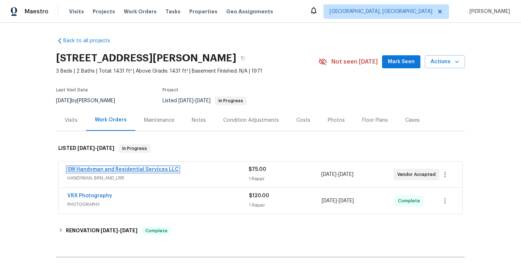
click at [106, 170] on link "SW Handyman and Residential Services LLC" at bounding box center [122, 169] width 111 height 5
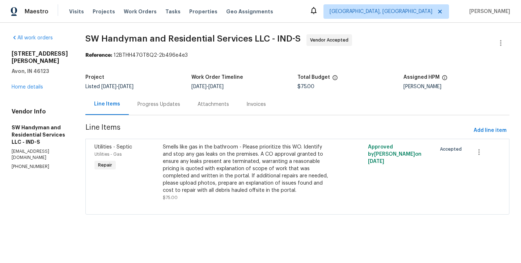
click at [23, 149] on div "Vendor Info SW Handyman and Residential Services LLC - IND-S s.w_handyman@yahoo…" at bounding box center [40, 139] width 56 height 62
copy p "(864) 417-2898"
drag, startPoint x: 50, startPoint y: 64, endPoint x: 8, endPoint y: 53, distance: 43.8
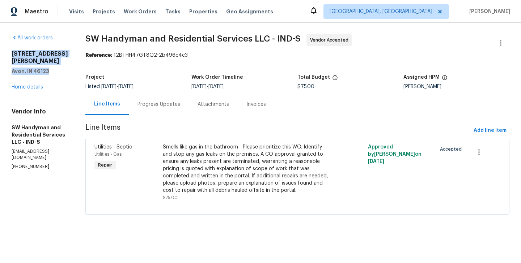
click at [8, 53] on div "All work orders 4832 Vermillion Ct Avon, IN 46123 Home details Vendor Info SW H…" at bounding box center [260, 129] width 521 height 212
copy div "4832 Vermillion Ct Avon, IN 46123"
click at [162, 106] on div "Progress Updates" at bounding box center [158, 104] width 43 height 7
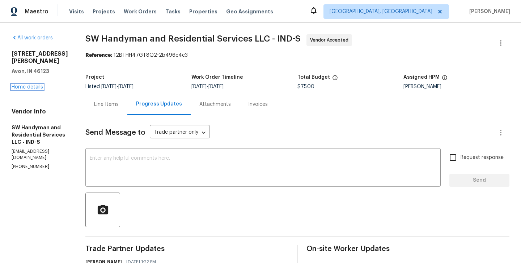
click at [25, 85] on link "Home details" at bounding box center [27, 87] width 31 height 5
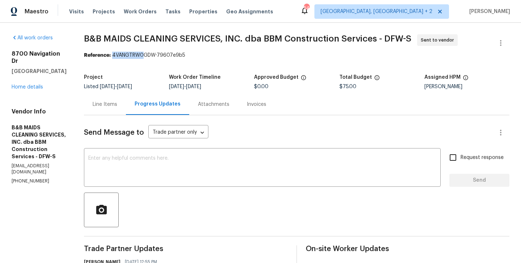
drag, startPoint x: 139, startPoint y: 56, endPoint x: 174, endPoint y: 56, distance: 34.7
click at [174, 56] on div "Reference: 4VANGTRW0GDW-79607e9b5" at bounding box center [296, 55] width 425 height 7
click at [183, 56] on div "Reference: 4VANGTRW0GDW-79607e9b5" at bounding box center [296, 55] width 425 height 7
drag, startPoint x: 138, startPoint y: 56, endPoint x: 234, endPoint y: 56, distance: 96.2
click at [234, 56] on div "Reference: 4VANGTRW0GDW-79607e9b5" at bounding box center [296, 55] width 425 height 7
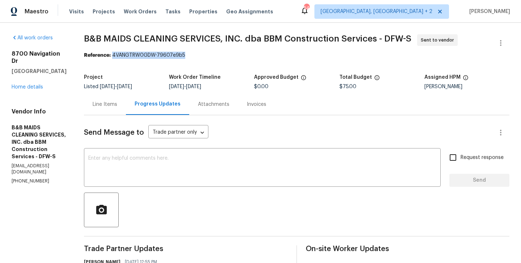
copy div "4VANGTRW0GDW-79607e9b5"
click at [30, 85] on link "Home details" at bounding box center [27, 87] width 31 height 5
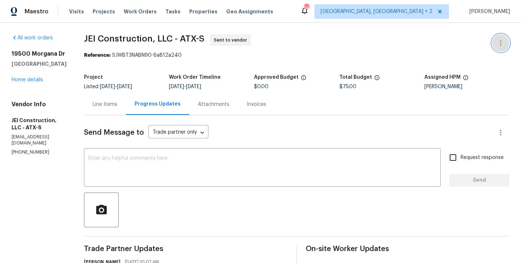
click at [504, 41] on icon "button" at bounding box center [500, 43] width 9 height 9
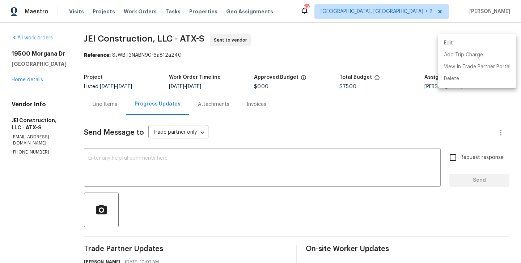
click at [481, 41] on li "Edit" at bounding box center [477, 43] width 78 height 12
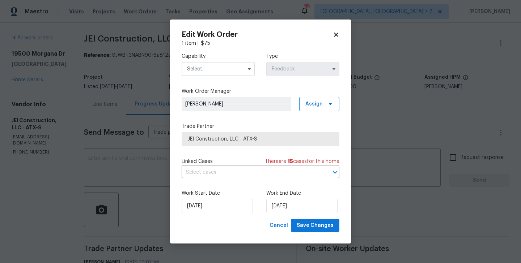
click at [186, 74] on input "text" at bounding box center [218, 69] width 73 height 14
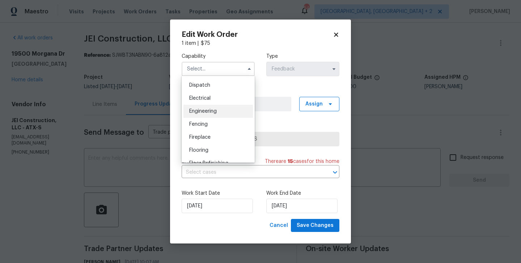
scroll to position [215, 0]
click at [204, 102] on div "Electrical" at bounding box center [217, 97] width 69 height 13
type input "Electrical"
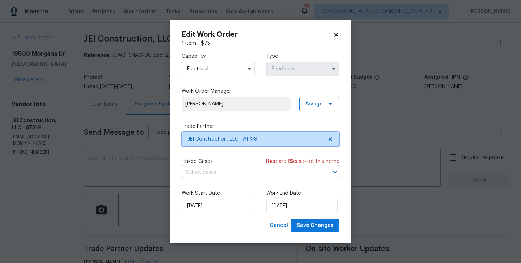
click at [228, 139] on span "JEI Construction, LLC - ATX-S" at bounding box center [255, 139] width 135 height 7
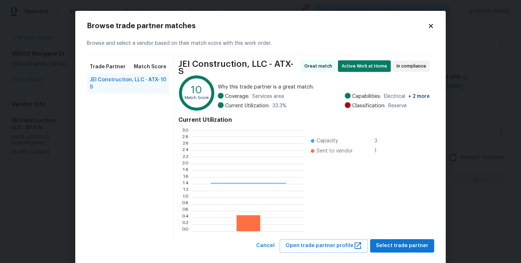
scroll to position [101, 112]
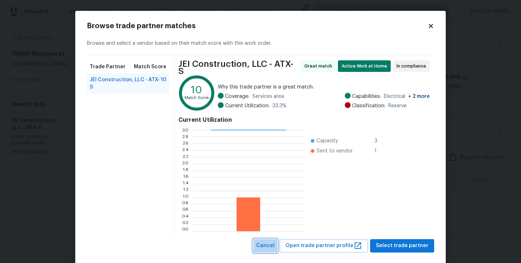
click at [268, 242] on span "Cancel" at bounding box center [265, 246] width 18 height 9
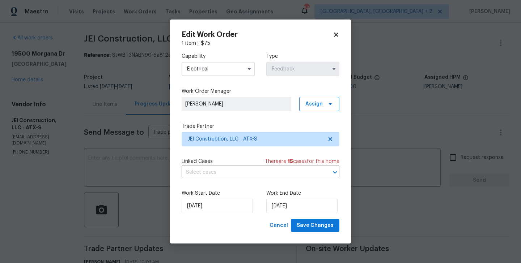
click at [362, 187] on body "Maestro Visits Projects Work Orders Tasks Properties Geo Assignments 54 [GEOGRA…" at bounding box center [260, 131] width 521 height 263
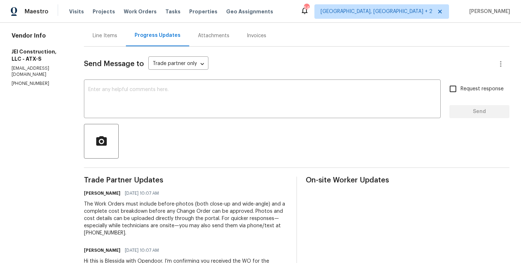
scroll to position [0, 0]
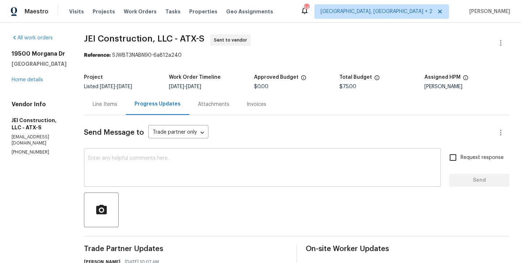
click at [151, 173] on textarea at bounding box center [262, 168] width 348 height 25
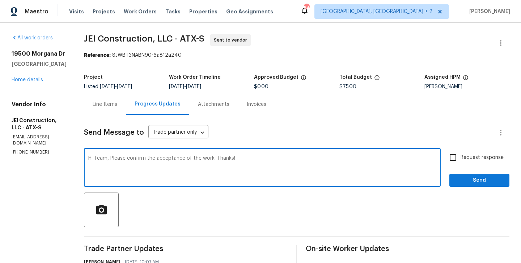
type textarea "Hi Team, Please confirm the acceptance of the work. Thanks!"
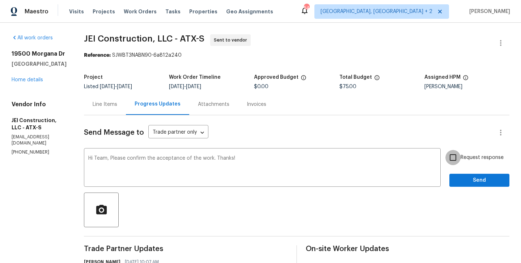
click at [453, 158] on input "Request response" at bounding box center [452, 157] width 15 height 15
checkbox input "true"
click at [453, 177] on button "Send" at bounding box center [479, 180] width 60 height 13
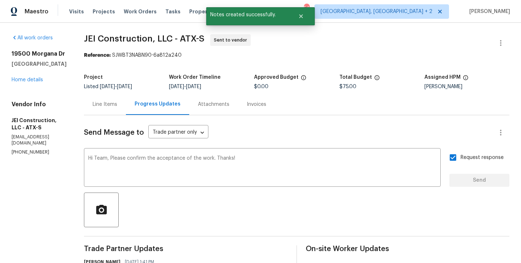
click at [28, 149] on p "[PHONE_NUMBER]" at bounding box center [39, 152] width 55 height 6
copy p "[PHONE_NUMBER]"
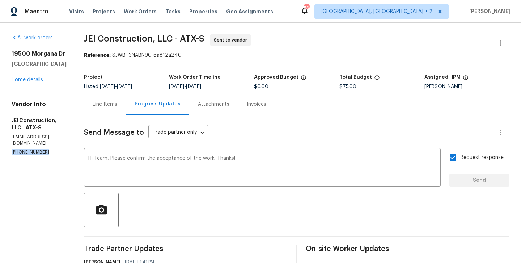
drag, startPoint x: 70, startPoint y: 64, endPoint x: 7, endPoint y: 53, distance: 63.4
click at [7, 53] on div "All work orders [STREET_ADDRESS][PERSON_NAME] Home details Vendor Info JEI Cons…" at bounding box center [260, 213] width 521 height 381
copy div "[STREET_ADDRESS][PERSON_NAME]"
click at [54, 135] on p "[EMAIL_ADDRESS][DOMAIN_NAME]" at bounding box center [39, 140] width 55 height 12
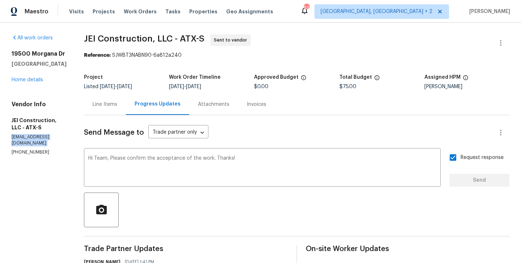
click at [54, 135] on p "[EMAIL_ADDRESS][DOMAIN_NAME]" at bounding box center [39, 140] width 55 height 12
copy p "[EMAIL_ADDRESS][DOMAIN_NAME]"
click at [35, 149] on p "[PHONE_NUMBER]" at bounding box center [39, 152] width 55 height 6
click at [35, 149] on p "(512) 560-0542" at bounding box center [39, 152] width 55 height 6
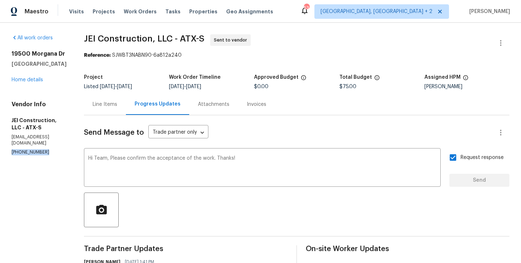
copy p "(512) 560-0542"
drag, startPoint x: 164, startPoint y: 40, endPoint x: 95, endPoint y: 38, distance: 68.7
click at [95, 38] on div "All work orders 19500 Morgana Dr Pflugerville, TX 78660 Home details Vendor Inf…" at bounding box center [260, 213] width 521 height 381
copy span "JEI Construction"
click at [29, 82] on link "Home details" at bounding box center [27, 79] width 31 height 5
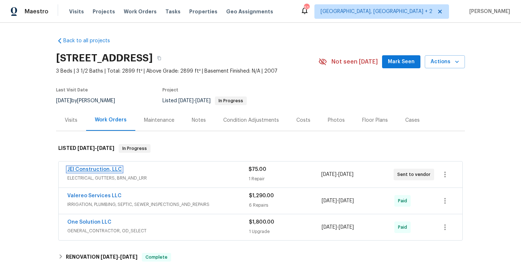
click at [96, 168] on link "JEI Construction, LLC" at bounding box center [94, 169] width 55 height 5
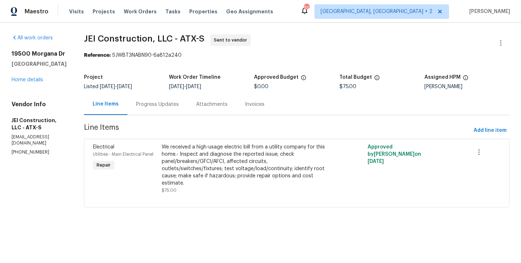
click at [164, 104] on div "Progress Updates" at bounding box center [157, 104] width 43 height 7
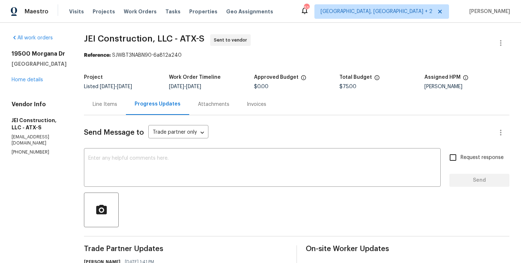
click at [22, 75] on div "19500 Morgana Dr Pflugerville, TX 78660 Home details" at bounding box center [39, 66] width 55 height 33
click at [25, 78] on link "Home details" at bounding box center [27, 79] width 31 height 5
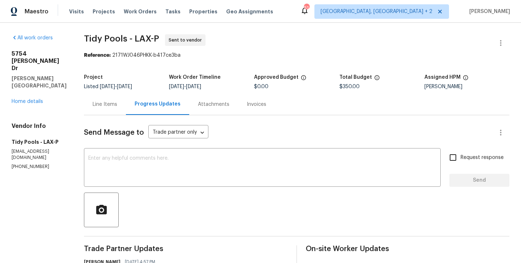
click at [28, 164] on p "[PHONE_NUMBER]" at bounding box center [39, 167] width 55 height 6
copy p "[PHONE_NUMBER]"
click at [34, 164] on p "[PHONE_NUMBER]" at bounding box center [39, 167] width 55 height 6
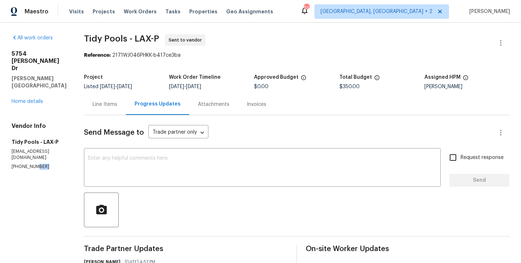
click at [34, 164] on p "[PHONE_NUMBER]" at bounding box center [39, 167] width 55 height 6
click at [191, 180] on textarea at bounding box center [262, 168] width 348 height 25
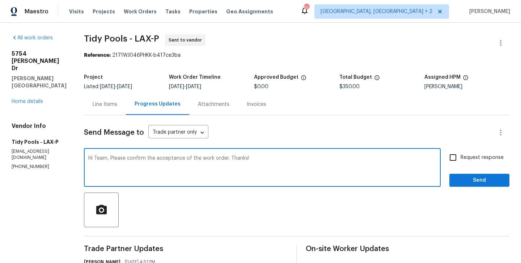
type textarea "Hi Team, Please confirm the acceptance of the work order. Thanks!"
click at [474, 161] on span "Request response" at bounding box center [481, 158] width 43 height 8
click at [460, 161] on input "Request response" at bounding box center [452, 157] width 15 height 15
checkbox input "true"
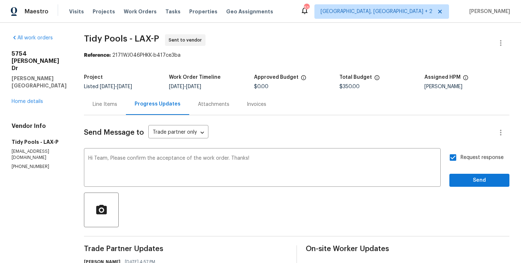
click at [468, 188] on div "Send Message to Trade partner only Trade partner only ​ Hi Team, Please confirm…" at bounding box center [296, 243] width 425 height 256
click at [465, 185] on button "Send" at bounding box center [479, 180] width 60 height 13
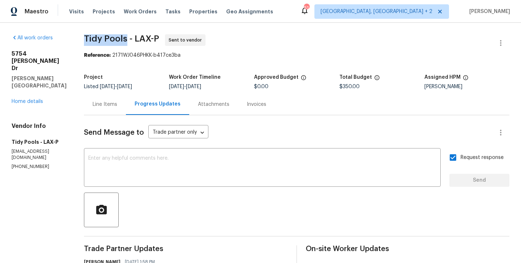
drag, startPoint x: 124, startPoint y: 39, endPoint x: 80, endPoint y: 39, distance: 44.1
click at [80, 39] on div "All work orders [STREET_ADDRESS][PERSON_NAME][PERSON_NAME] Home details Vendor …" at bounding box center [260, 217] width 521 height 388
copy span "Tidy Pools"
click at [30, 99] on link "Home details" at bounding box center [27, 101] width 31 height 5
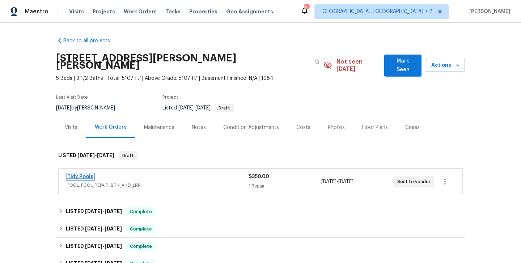
click at [81, 174] on link "Tidy Pools" at bounding box center [80, 176] width 26 height 5
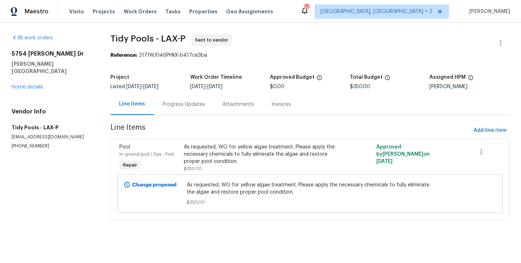
click at [165, 111] on div "Progress Updates" at bounding box center [184, 104] width 60 height 21
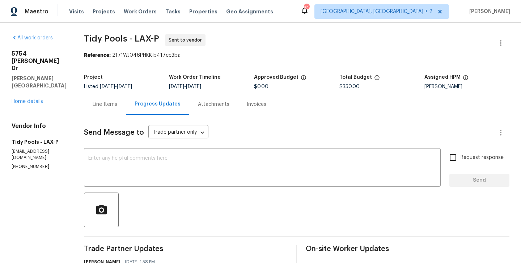
click at [28, 150] on section "All work orders 5754 Kellogg Dr Yorba Linda, CA 92886 Home details Vendor Info …" at bounding box center [39, 216] width 55 height 365
copy p "(310) 927-9567"
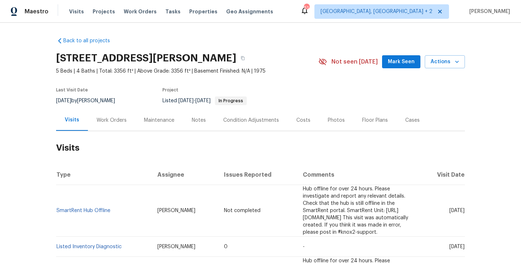
click at [122, 114] on div "Work Orders" at bounding box center [111, 120] width 47 height 21
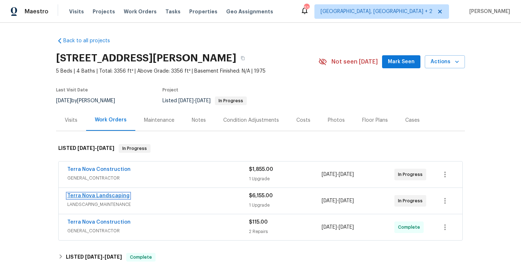
click at [114, 195] on link "Terra Nova Landscaping" at bounding box center [98, 195] width 62 height 5
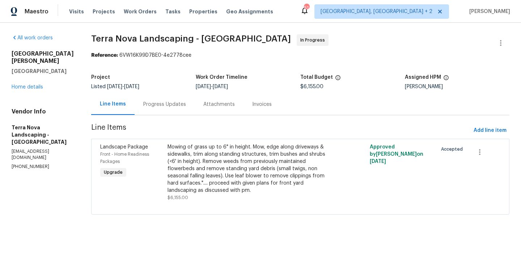
click at [160, 101] on div "Progress Updates" at bounding box center [164, 104] width 43 height 7
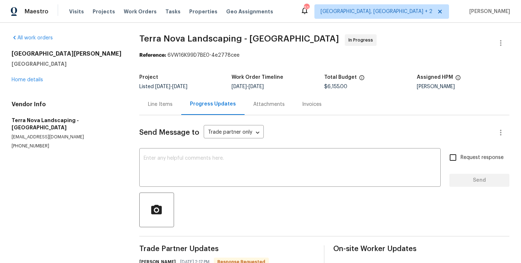
click at [155, 107] on div "Line Items" at bounding box center [160, 104] width 25 height 7
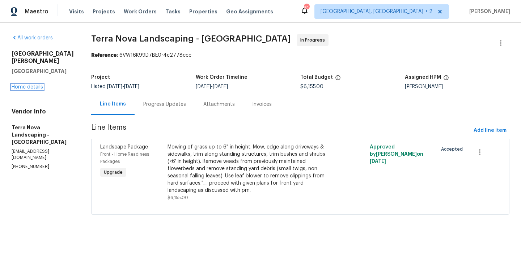
click at [17, 87] on link "Home details" at bounding box center [27, 87] width 31 height 5
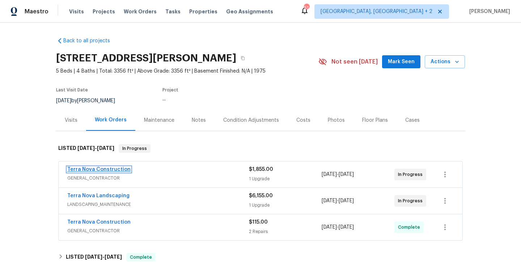
click at [104, 171] on link "Terra Nova Construction" at bounding box center [98, 169] width 63 height 5
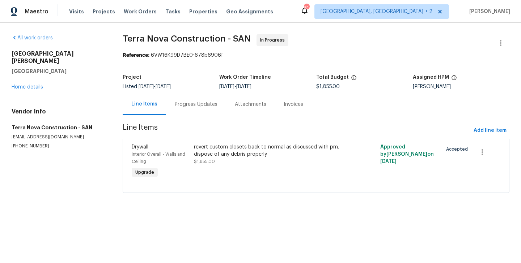
click at [196, 108] on div "Progress Updates" at bounding box center [196, 104] width 60 height 21
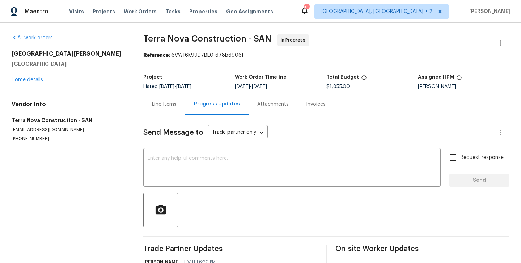
click at [161, 100] on div "Line Items" at bounding box center [164, 104] width 42 height 21
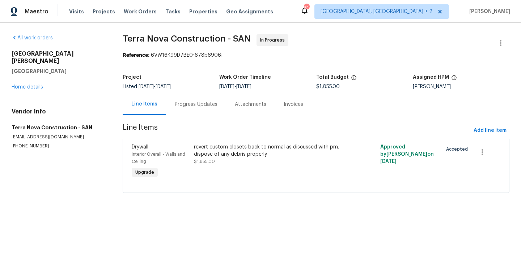
click at [189, 107] on div "Progress Updates" at bounding box center [196, 104] width 43 height 7
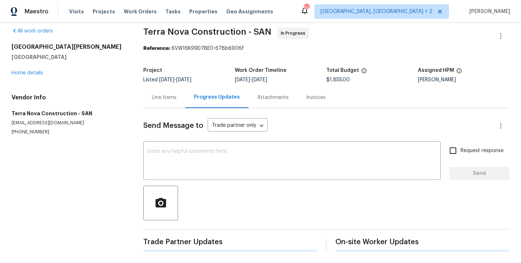
scroll to position [69, 0]
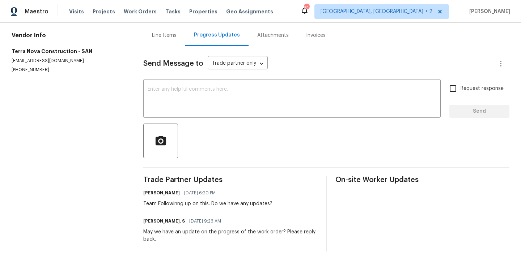
click at [210, 192] on span "[DATE] 6:20 PM" at bounding box center [199, 192] width 31 height 7
click at [24, 77] on section "All work orders [STREET_ADDRESS][PERSON_NAME] Home details Vendor Info Terra No…" at bounding box center [69, 108] width 114 height 286
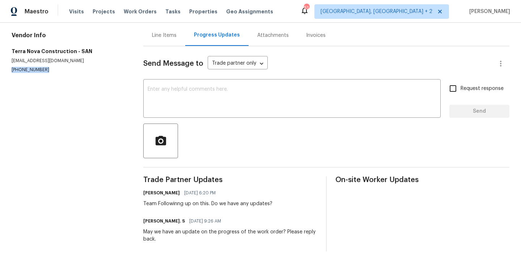
copy p "[PHONE_NUMBER]"
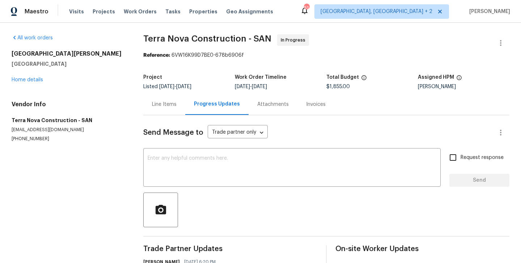
click at [177, 108] on div "Line Items" at bounding box center [164, 104] width 42 height 21
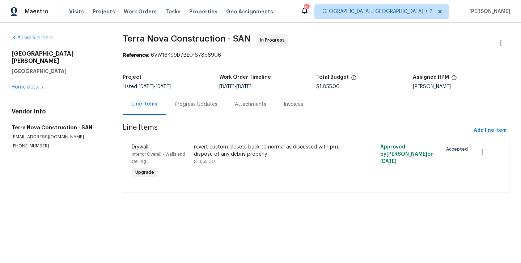
click at [196, 105] on div "Progress Updates" at bounding box center [196, 104] width 43 height 7
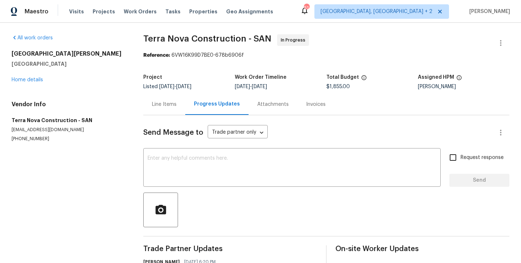
click at [179, 108] on div "Line Items" at bounding box center [164, 104] width 42 height 21
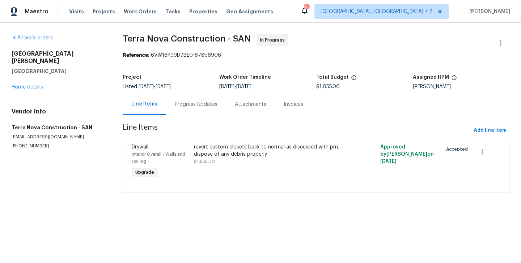
click at [180, 99] on div "Progress Updates" at bounding box center [196, 104] width 60 height 21
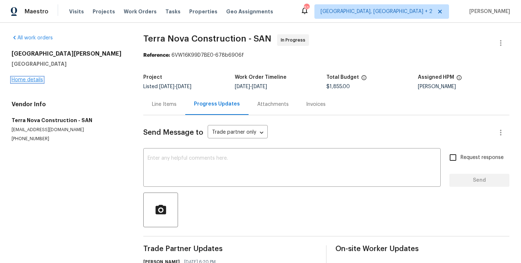
click at [34, 81] on link "Home details" at bounding box center [27, 79] width 31 height 5
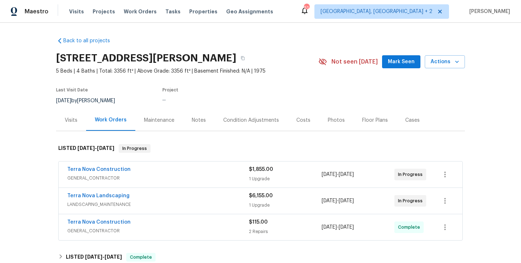
click at [116, 165] on div "Terra Nova Construction GENERAL_CONTRACTOR $1,855.00 1 Upgrade [DATE] - [DATE] …" at bounding box center [261, 175] width 404 height 26
click at [116, 170] on link "Terra Nova Construction" at bounding box center [98, 169] width 63 height 5
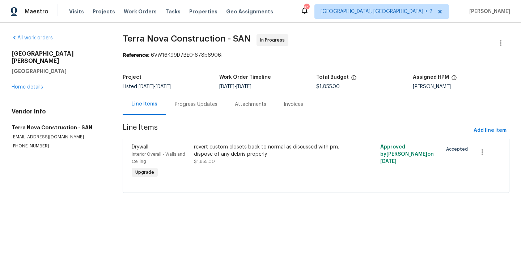
click at [190, 109] on div "Progress Updates" at bounding box center [196, 104] width 60 height 21
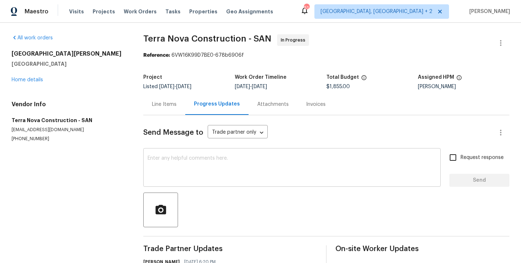
scroll to position [69, 0]
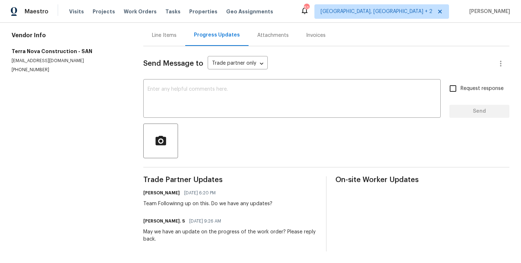
click at [34, 68] on p "[PHONE_NUMBER]" at bounding box center [69, 70] width 114 height 6
copy p "[PHONE_NUMBER]"
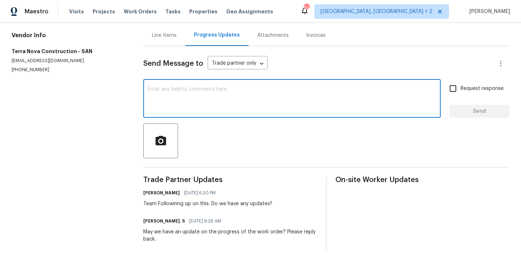
click at [154, 95] on textarea at bounding box center [292, 99] width 289 height 25
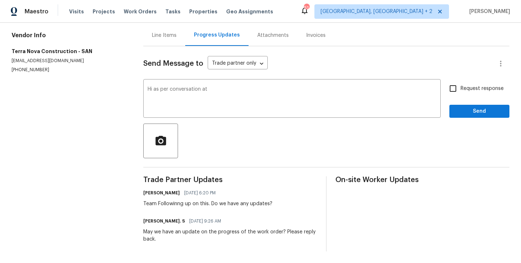
click at [14, 74] on section "All work orders [STREET_ADDRESS][PERSON_NAME] Home details Vendor Info Terra No…" at bounding box center [69, 108] width 114 height 286
copy p "[PHONE_NUMBER]"
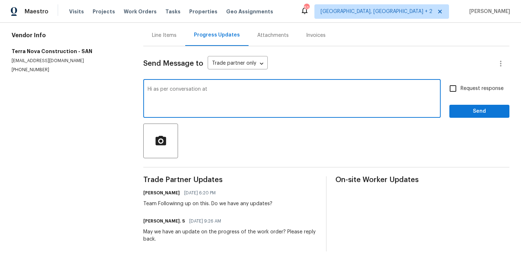
click at [223, 91] on textarea "Hi as per conversation at" at bounding box center [292, 99] width 289 height 25
paste textarea "[PHONE_NUMBER]"
click at [246, 89] on textarea "Hi as per conversation at [PHONE_NUMBER]" at bounding box center [292, 99] width 289 height 25
type textarea "Hi as per conversation at [PHONE_NUMBER] please have the work completed by [DAT…"
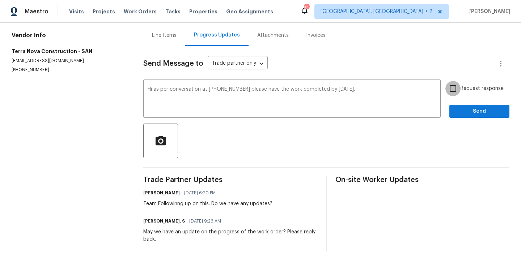
click at [455, 84] on input "Request response" at bounding box center [452, 88] width 15 height 15
checkbox input "true"
click at [462, 109] on span "Send" at bounding box center [479, 111] width 48 height 9
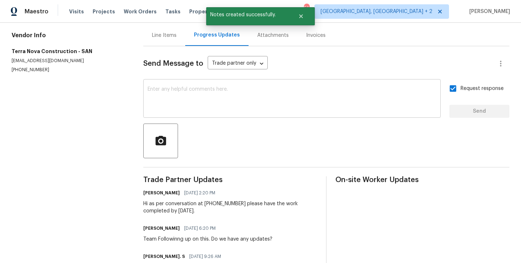
scroll to position [0, 0]
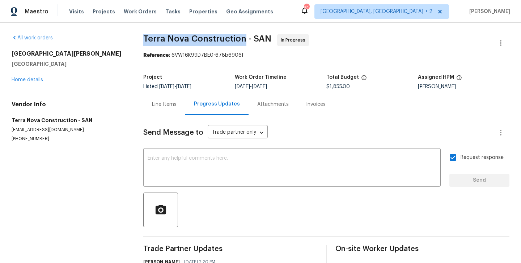
drag, startPoint x: 142, startPoint y: 37, endPoint x: 243, endPoint y: 37, distance: 100.2
click at [243, 37] on div "All work orders [STREET_ADDRESS][PERSON_NAME] Home details Vendor Info Terra No…" at bounding box center [260, 195] width 521 height 345
copy span "Terra Nova Construction"
click at [33, 81] on link "Home details" at bounding box center [27, 79] width 31 height 5
